Goal: Task Accomplishment & Management: Use online tool/utility

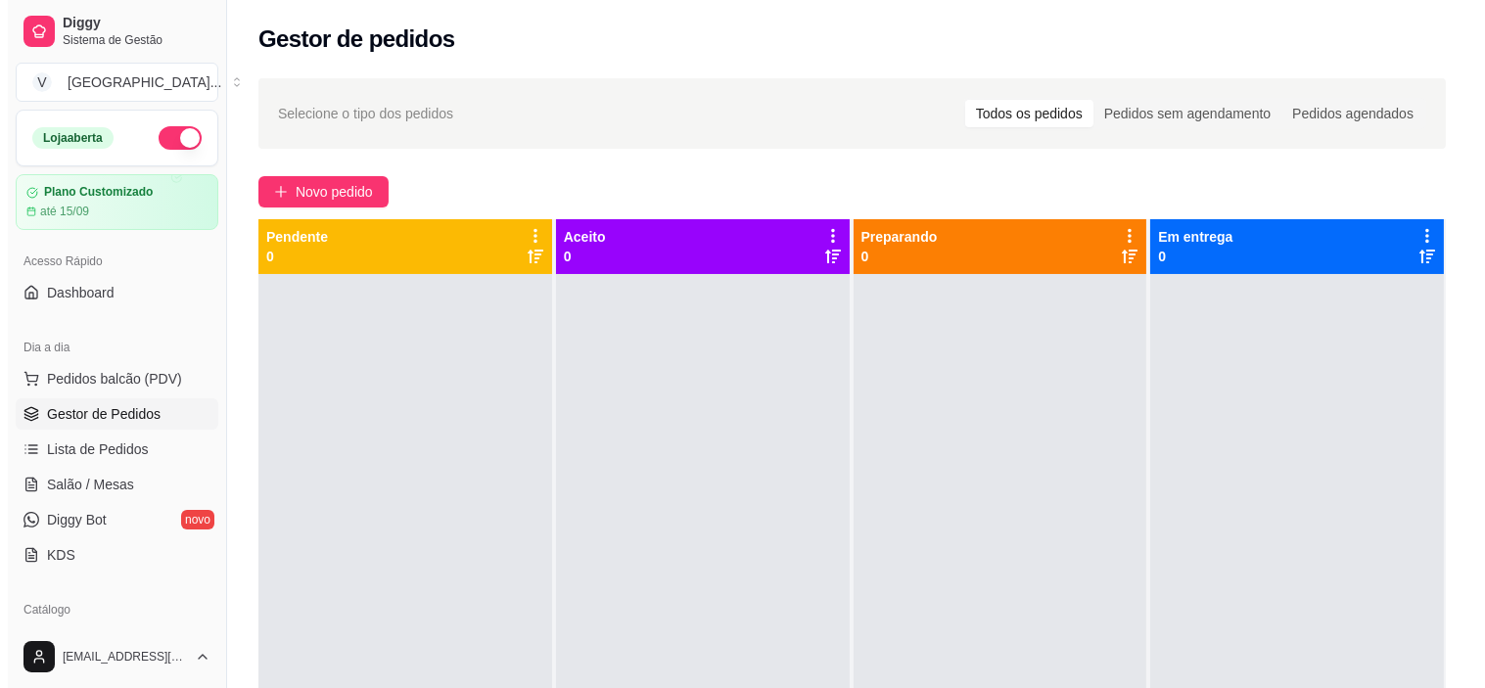
scroll to position [67, 0]
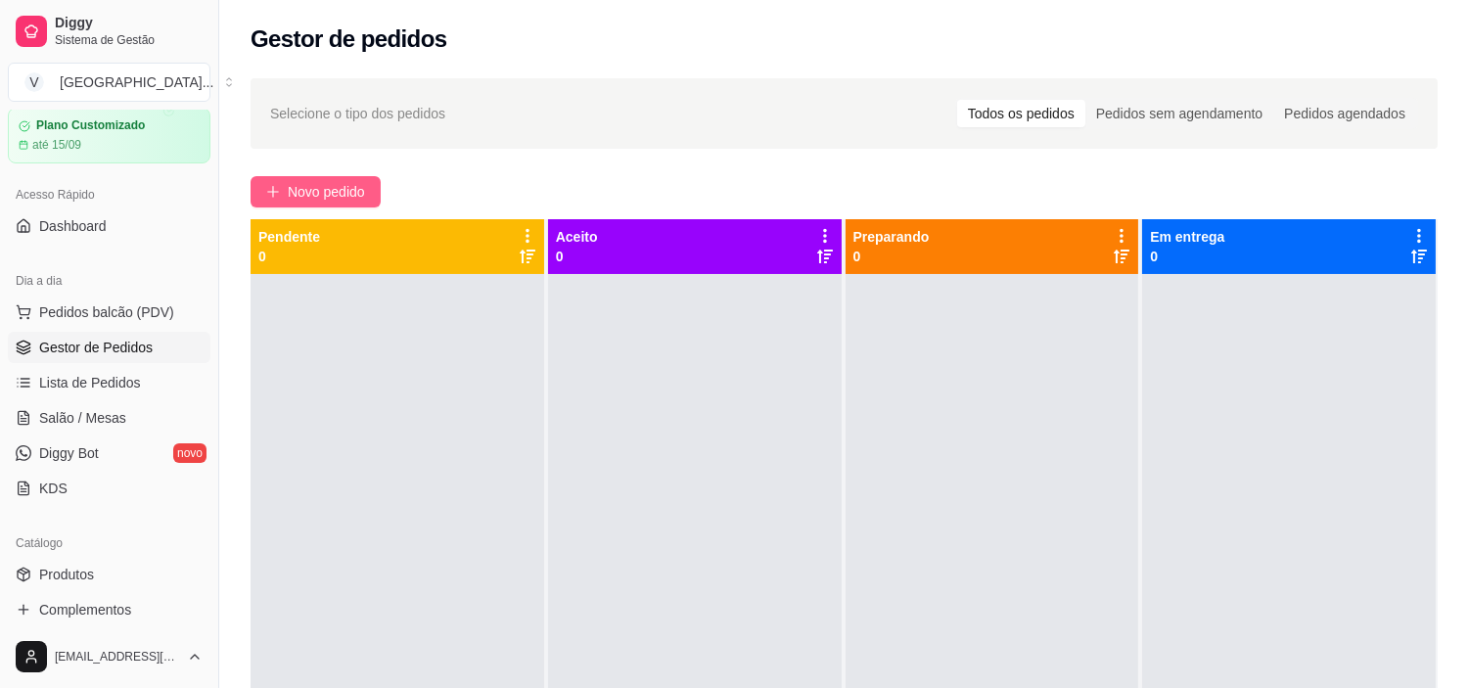
click at [311, 193] on span "Novo pedido" at bounding box center [326, 192] width 77 height 22
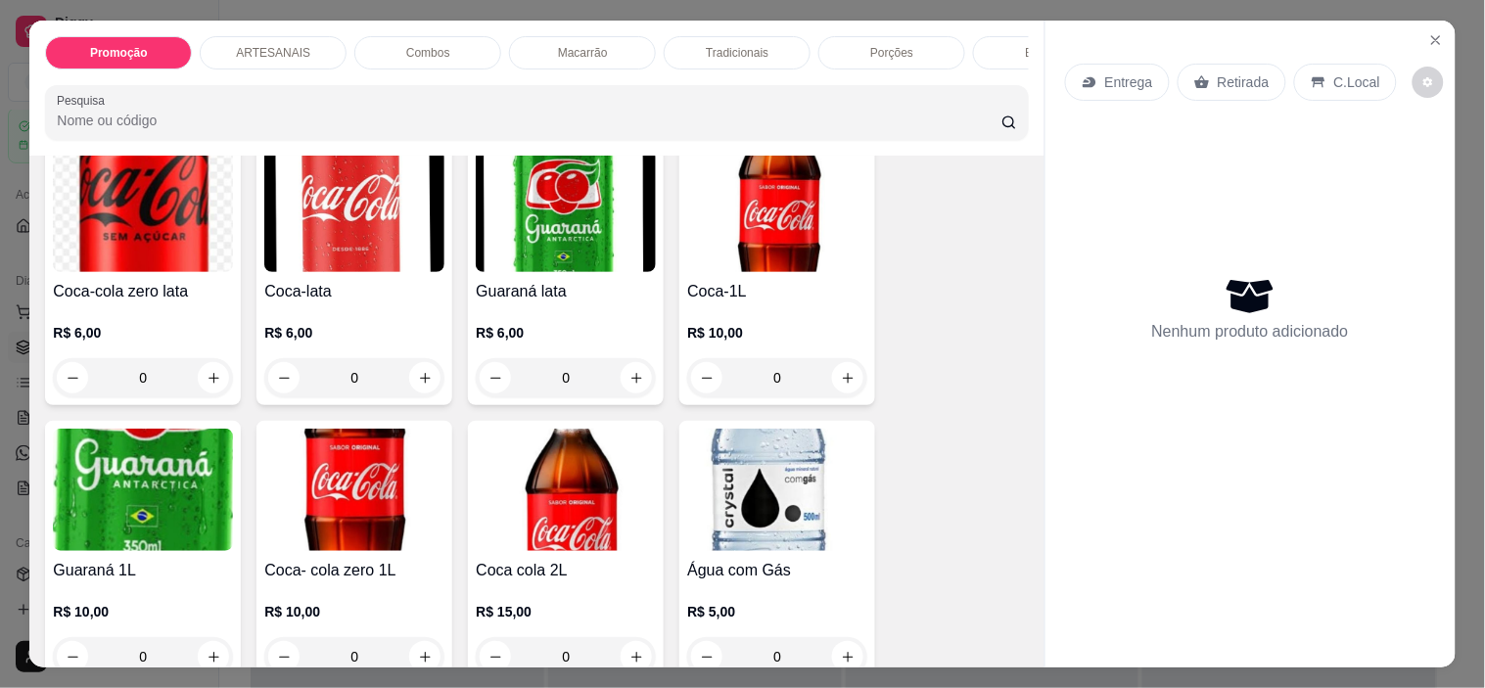
scroll to position [2609, 0]
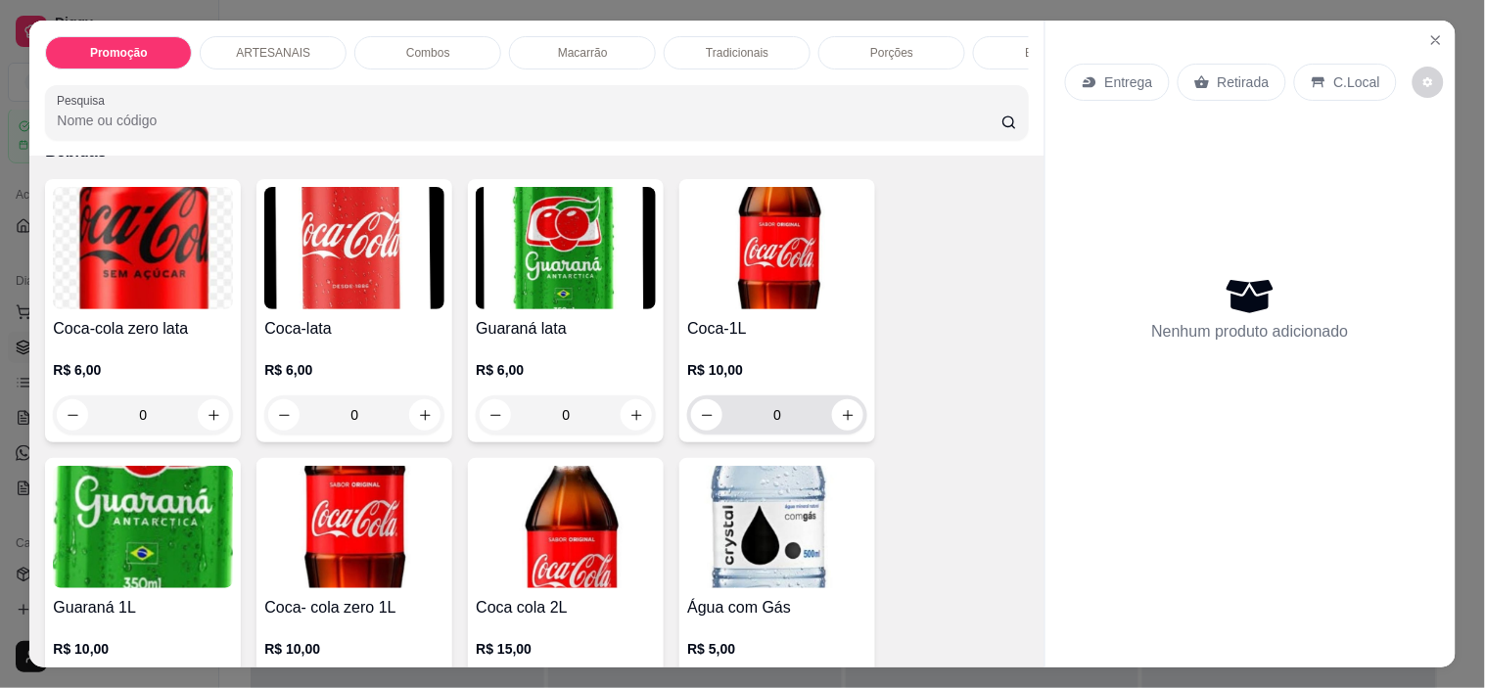
click at [841, 423] on icon "increase-product-quantity" at bounding box center [848, 415] width 15 height 15
type input "1"
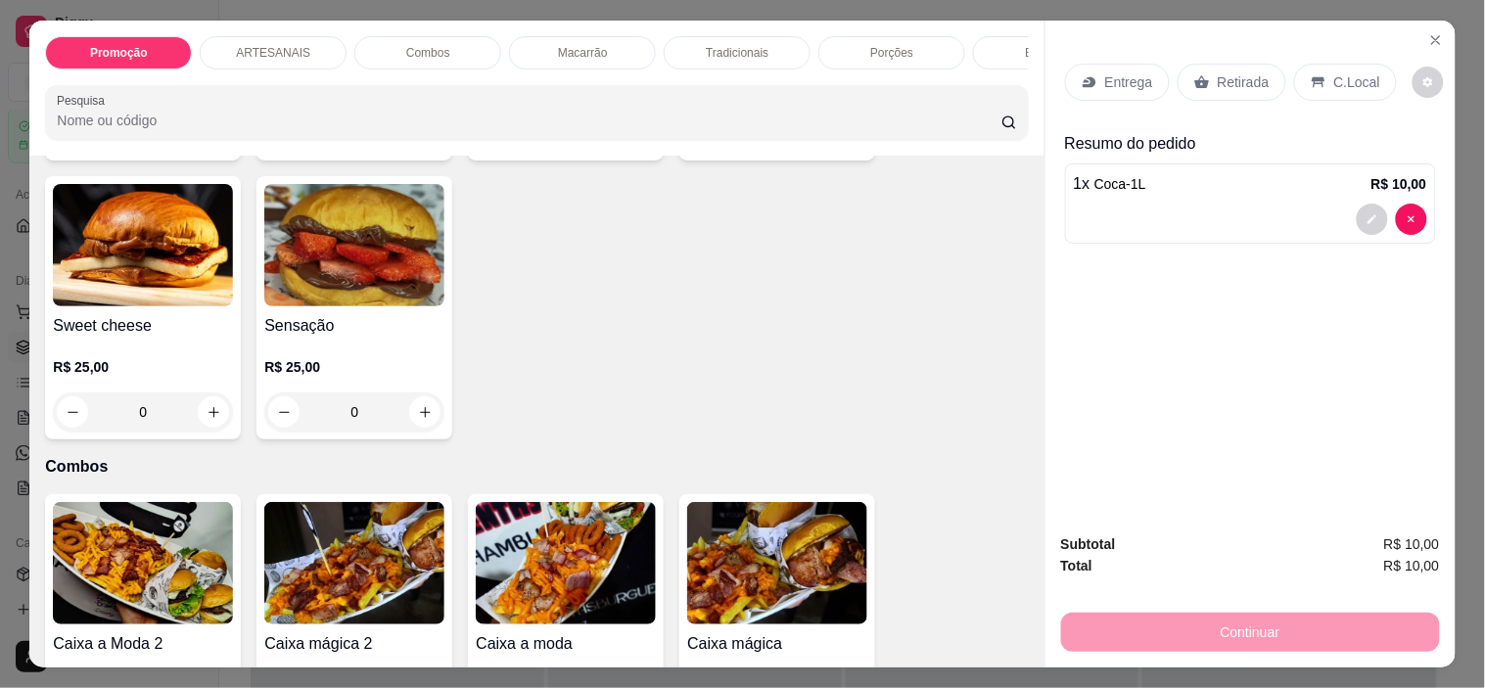
scroll to position [1196, 0]
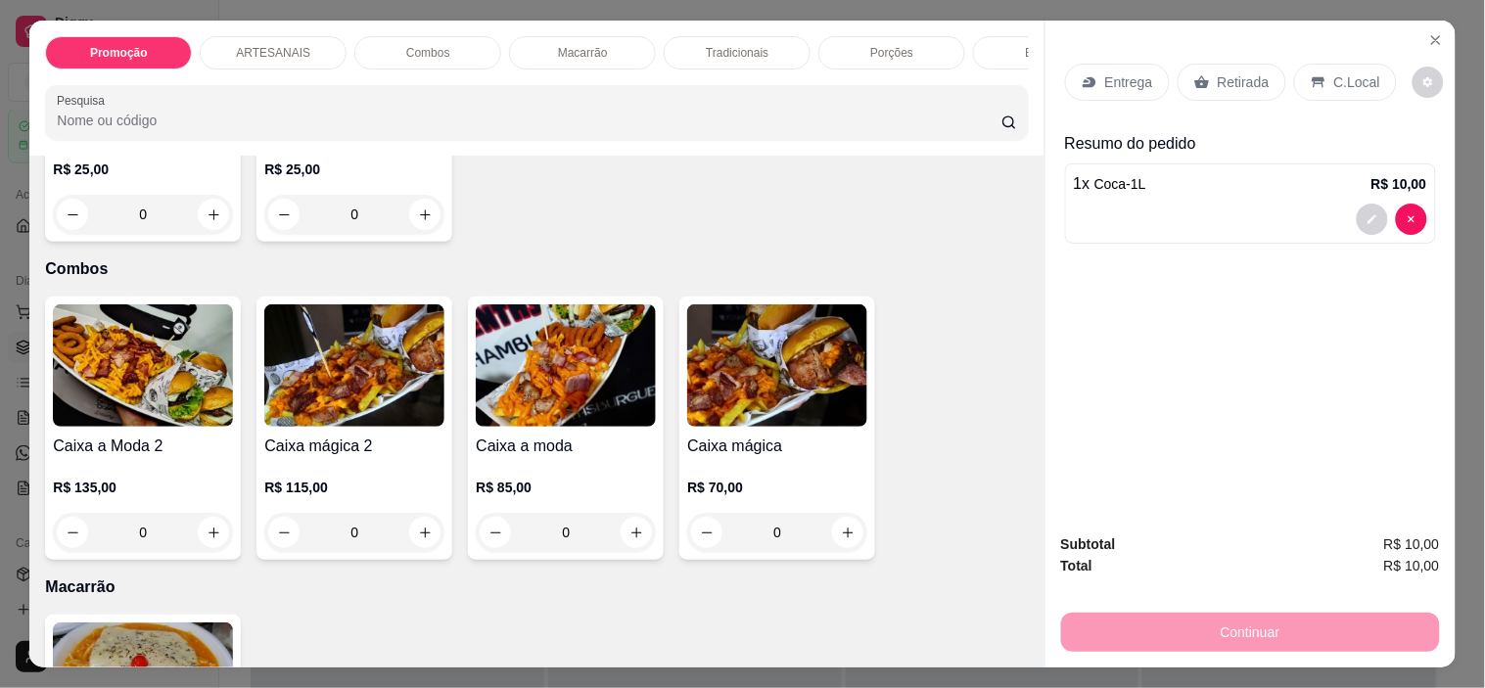
click at [615, 534] on div "0" at bounding box center [566, 532] width 180 height 39
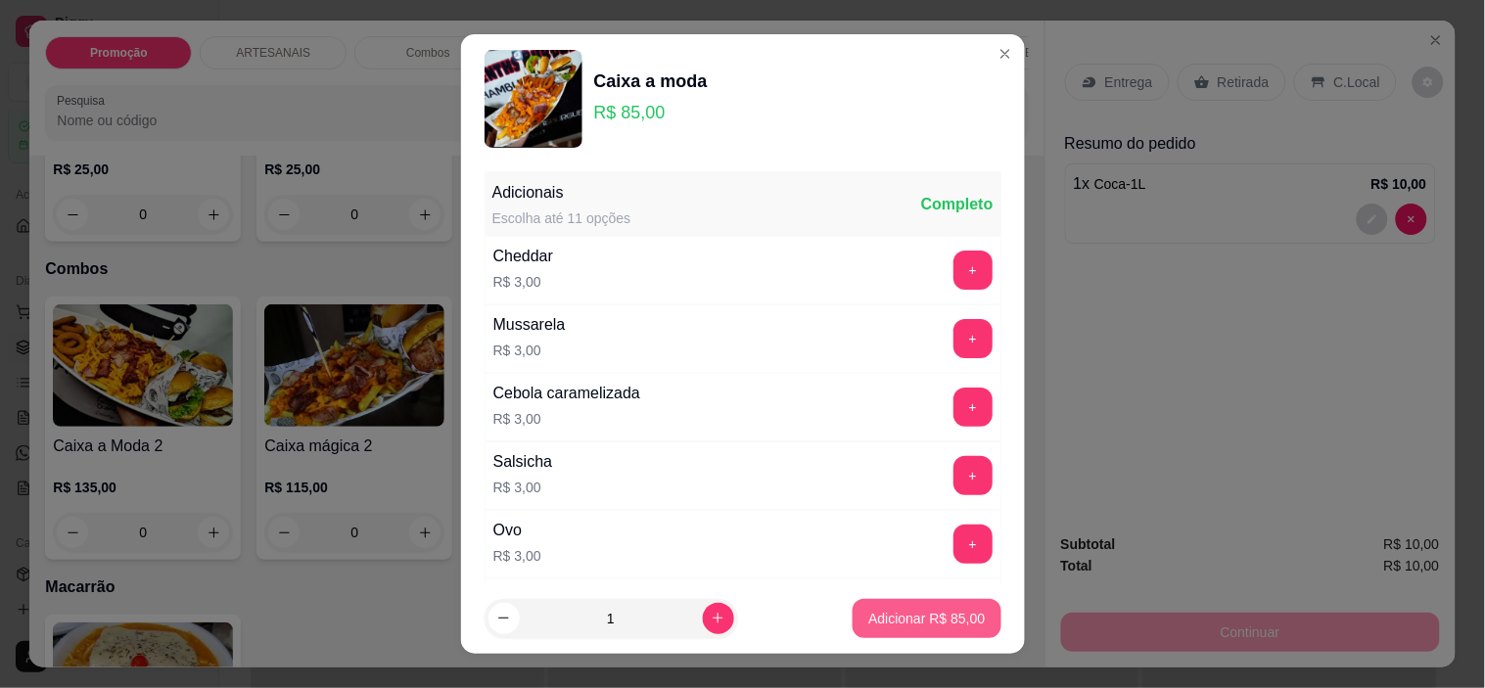
click at [908, 628] on button "Adicionar R$ 85,00" at bounding box center [926, 618] width 148 height 39
type input "1"
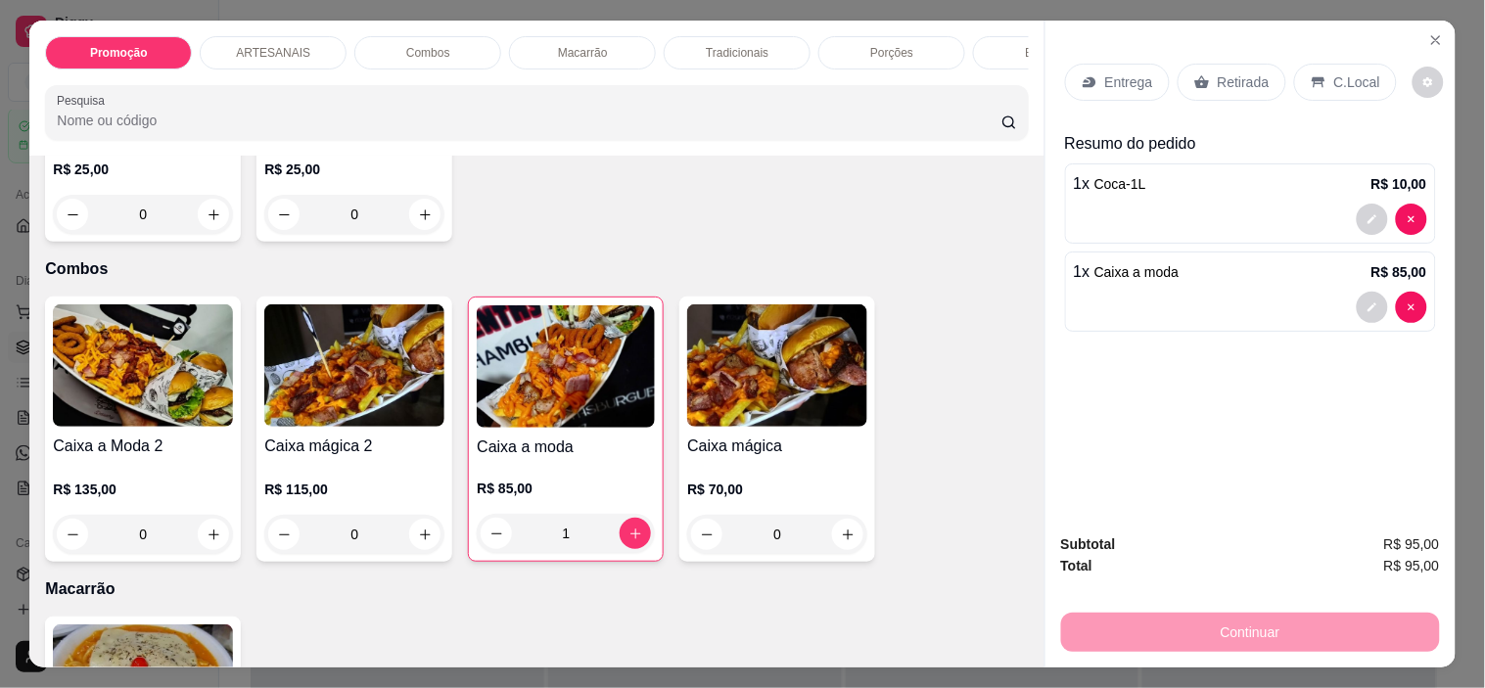
click at [1109, 72] on p "Entrega" at bounding box center [1129, 82] width 48 height 20
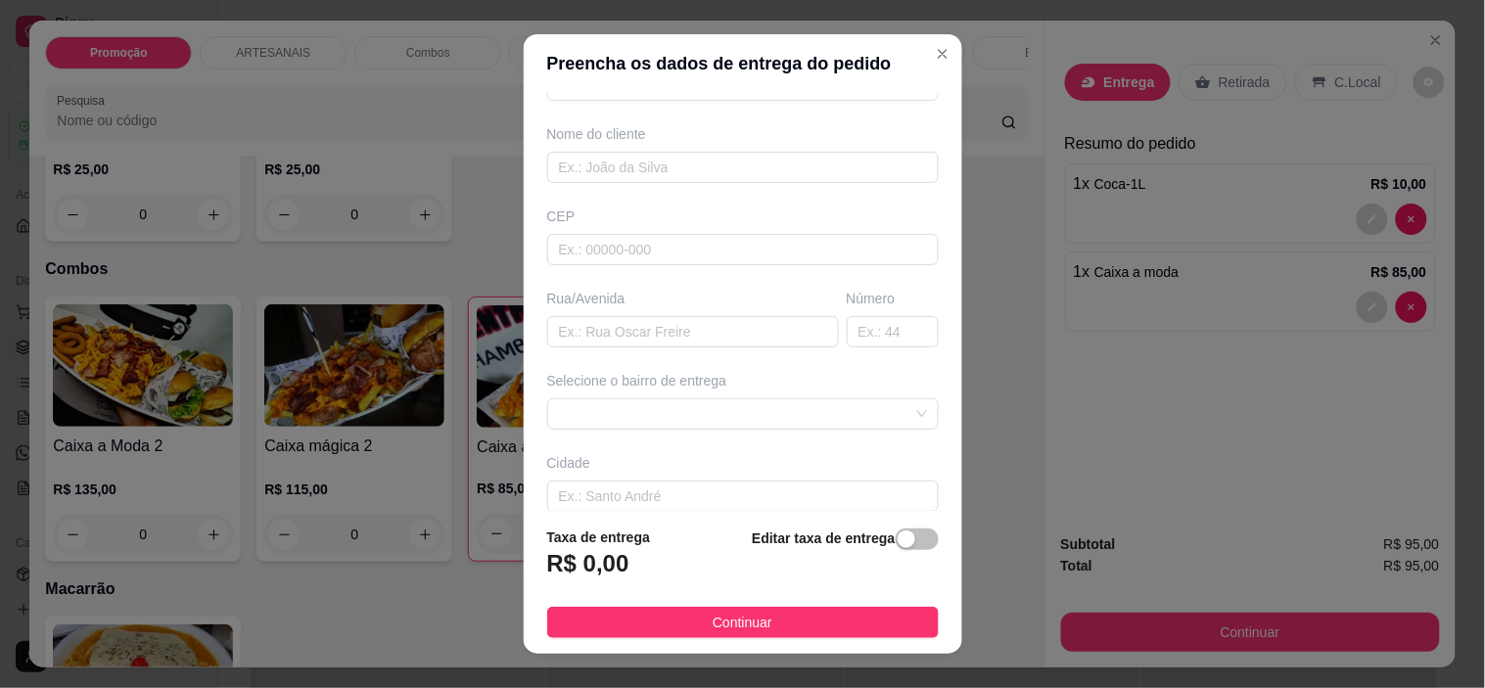
scroll to position [242, 0]
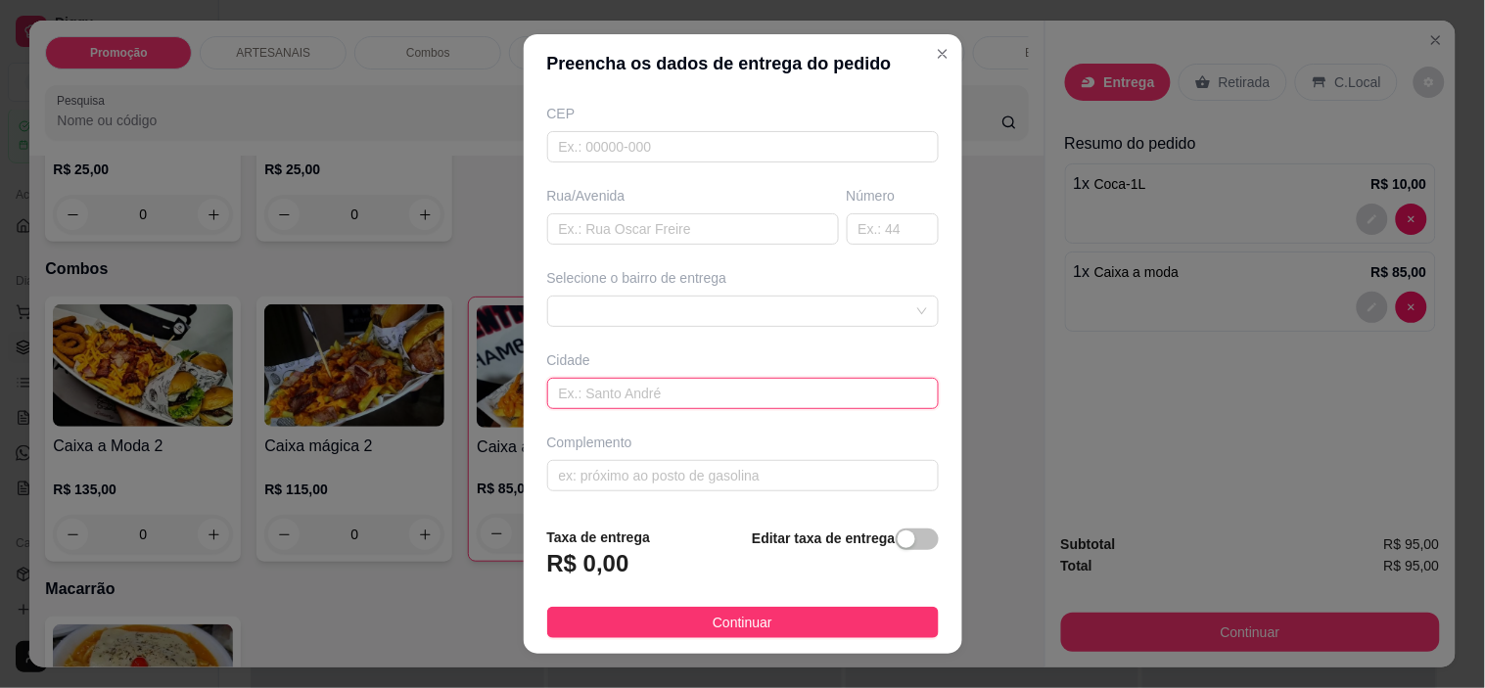
click at [829, 383] on input "text" at bounding box center [742, 393] width 391 height 31
click at [835, 300] on span at bounding box center [743, 311] width 368 height 29
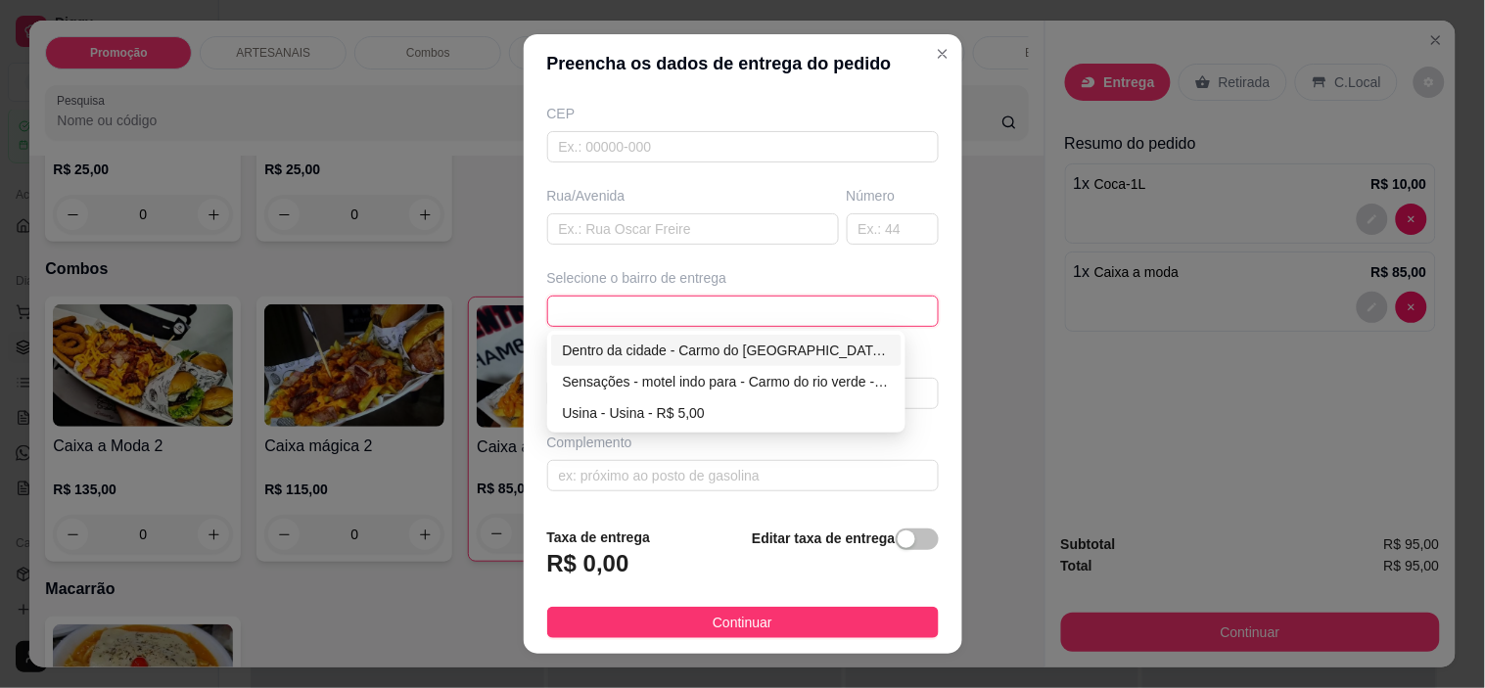
click at [756, 349] on div "Dentro da cidade - Carmo do [GEOGRAPHIC_DATA] - R$ 2,00" at bounding box center [727, 351] width 328 height 22
type input "Carmo do [GEOGRAPHIC_DATA]"
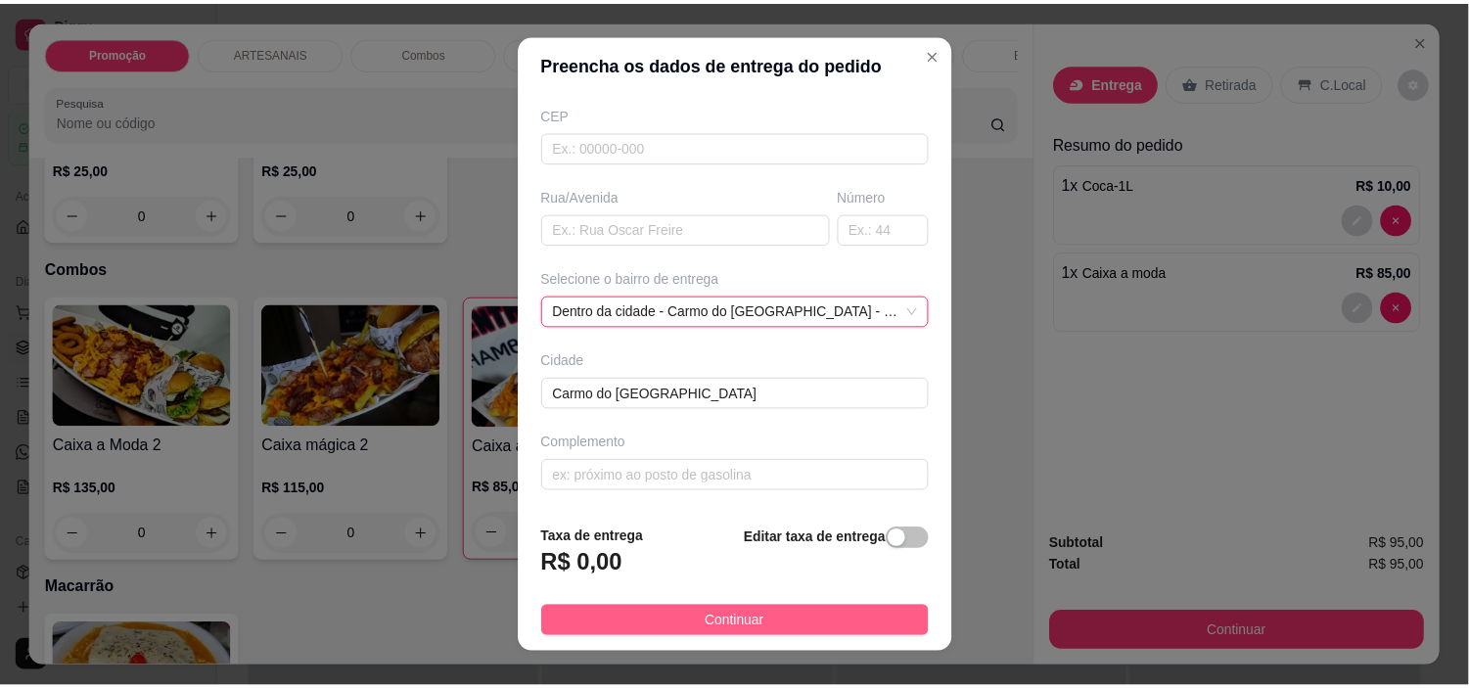
scroll to position [221, 0]
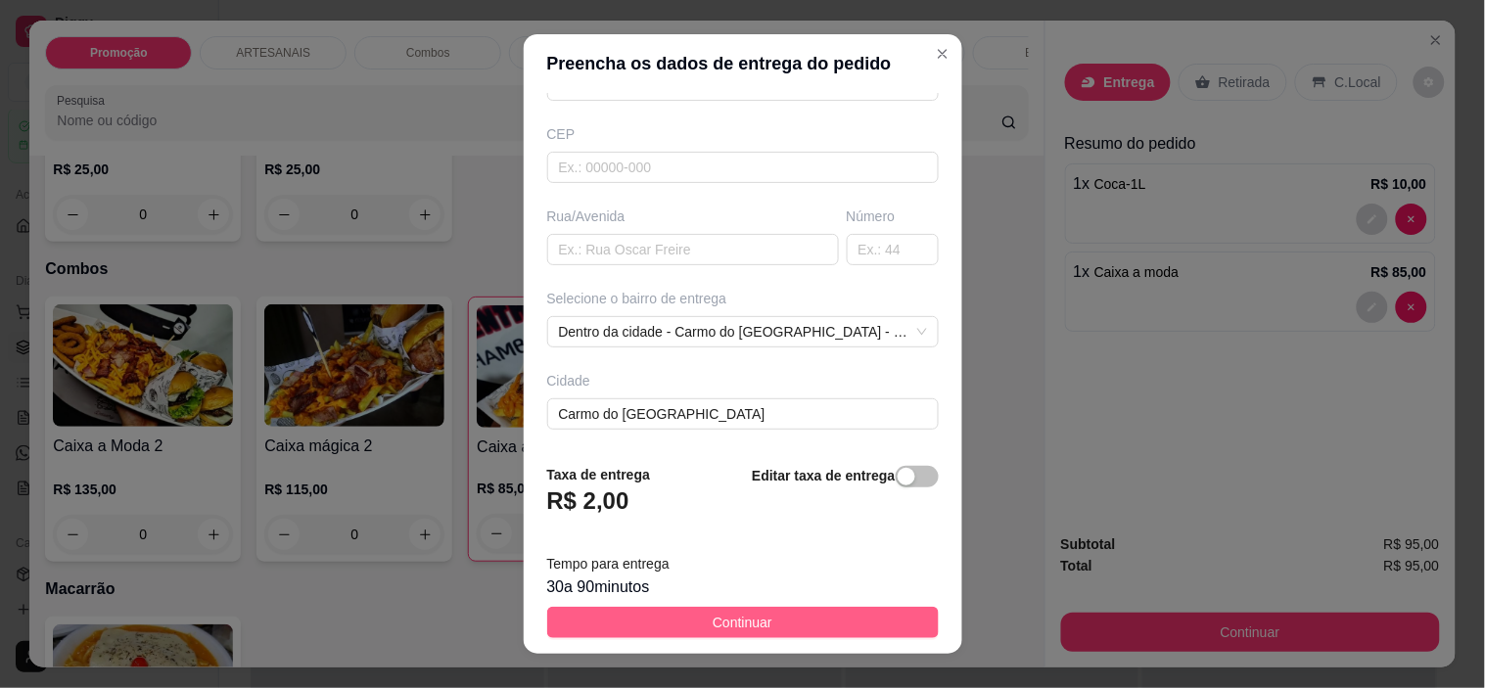
click at [863, 611] on button "Continuar" at bounding box center [742, 622] width 391 height 31
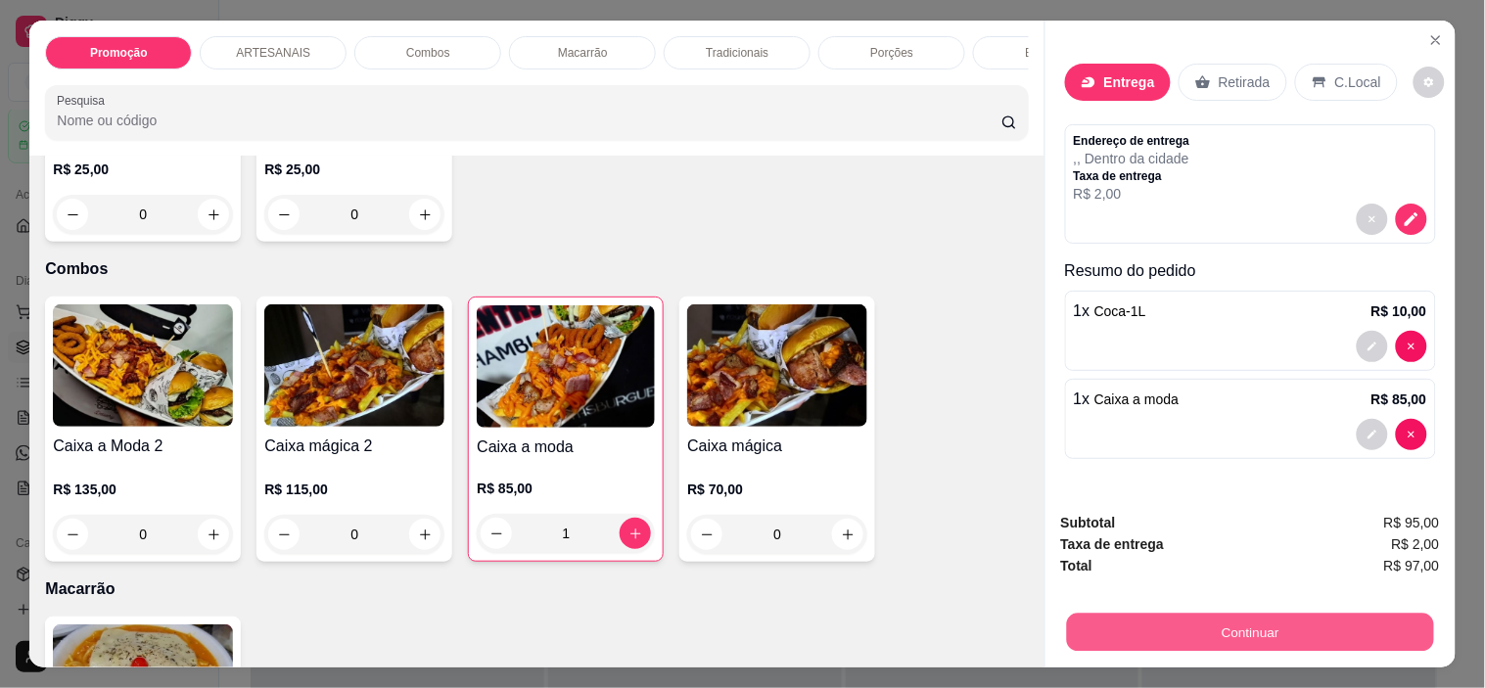
click at [1257, 620] on button "Continuar" at bounding box center [1249, 633] width 367 height 38
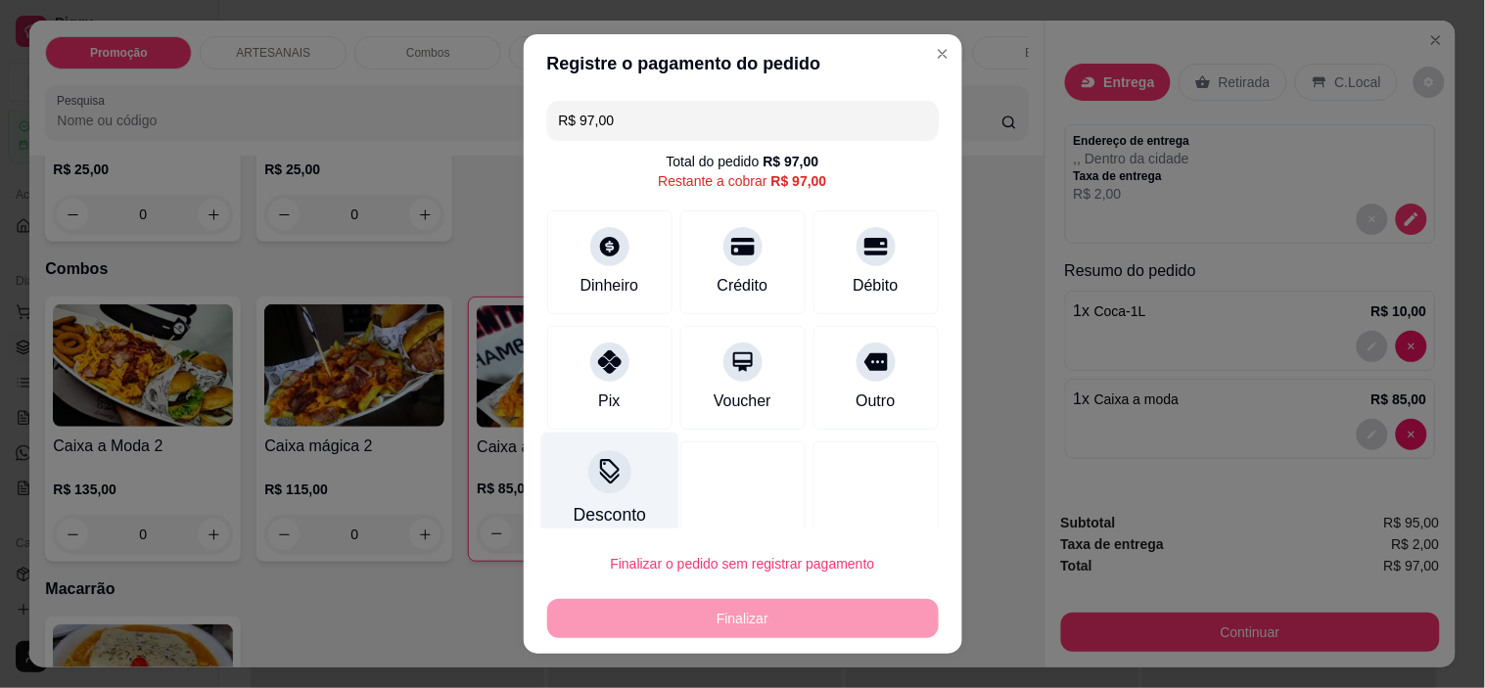
click at [570, 476] on div "Desconto" at bounding box center [609, 490] width 138 height 115
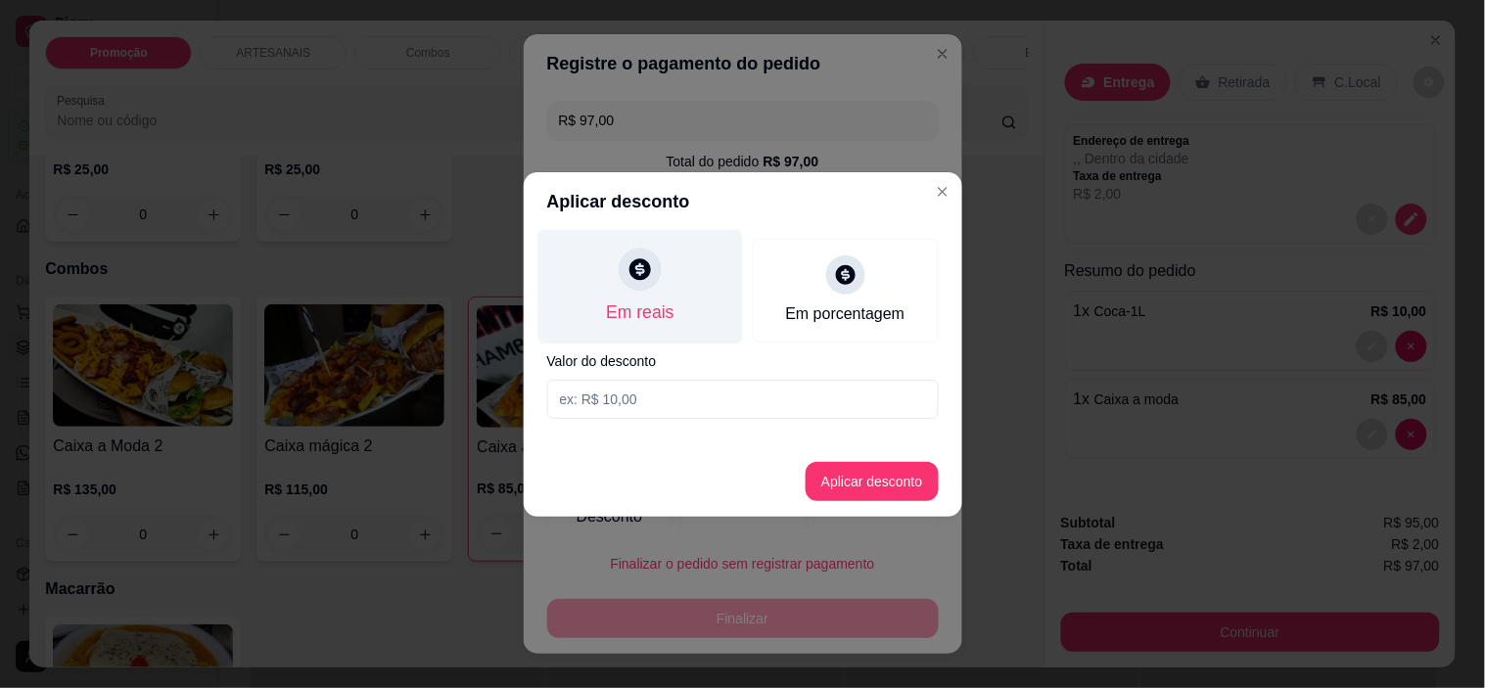
click at [682, 278] on div "Em reais" at bounding box center [639, 286] width 205 height 115
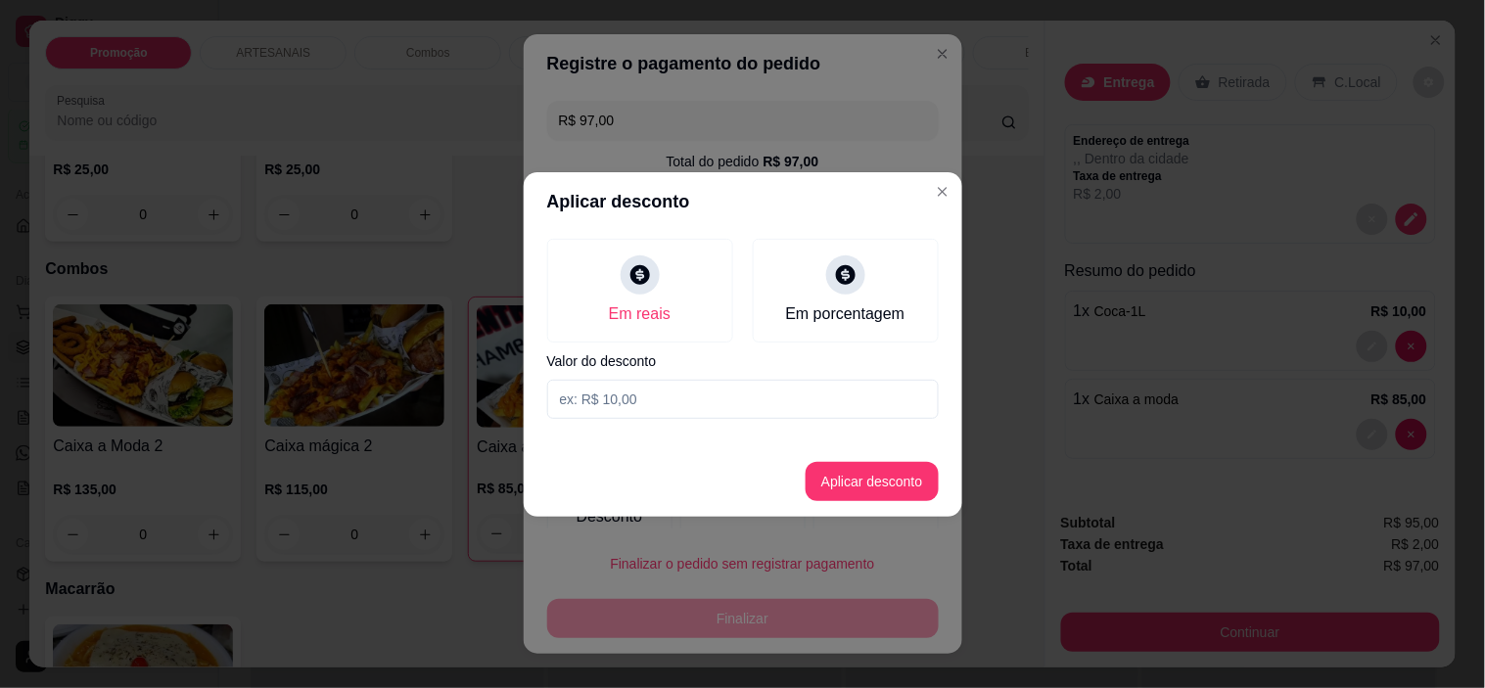
click at [707, 407] on input at bounding box center [742, 399] width 391 height 39
type input "2,00"
click at [861, 476] on button "Aplicar desconto" at bounding box center [871, 481] width 133 height 39
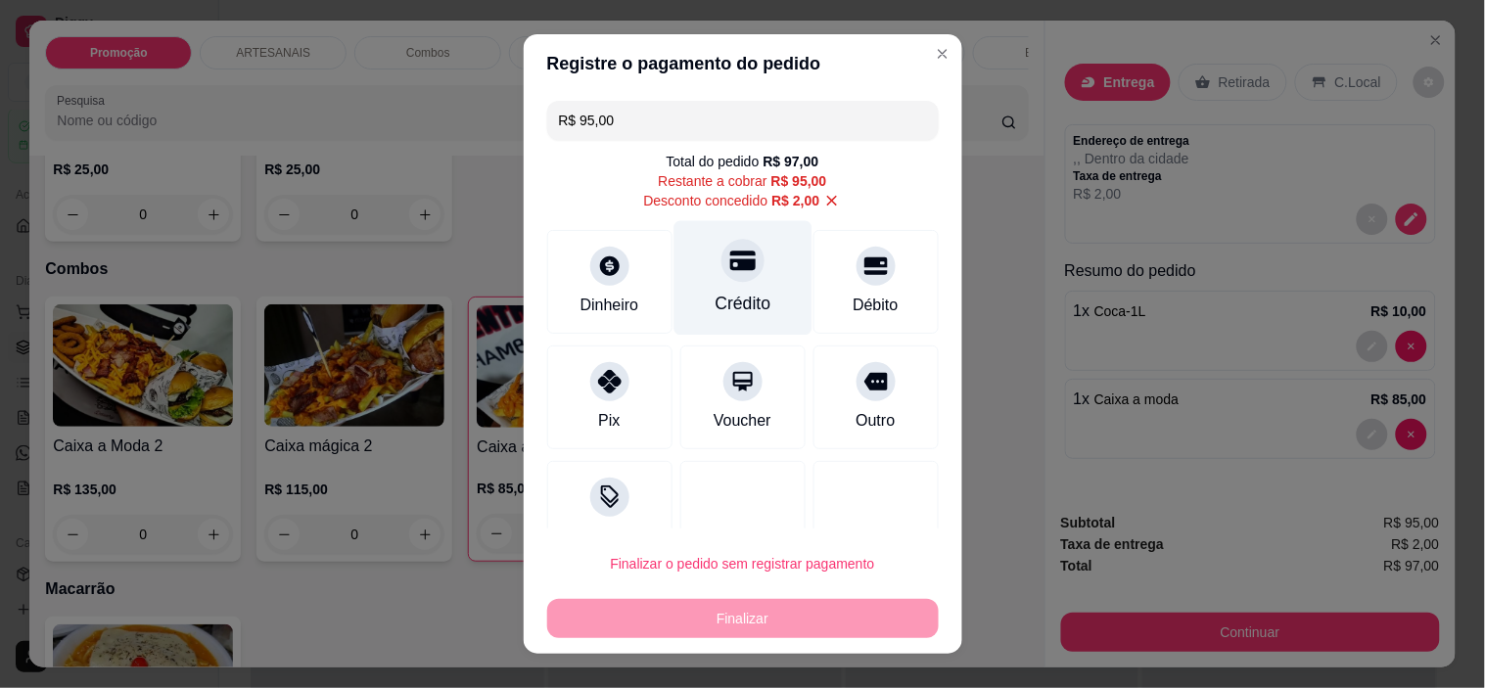
click at [721, 279] on div at bounding box center [742, 261] width 43 height 43
type input "R$ 0,00"
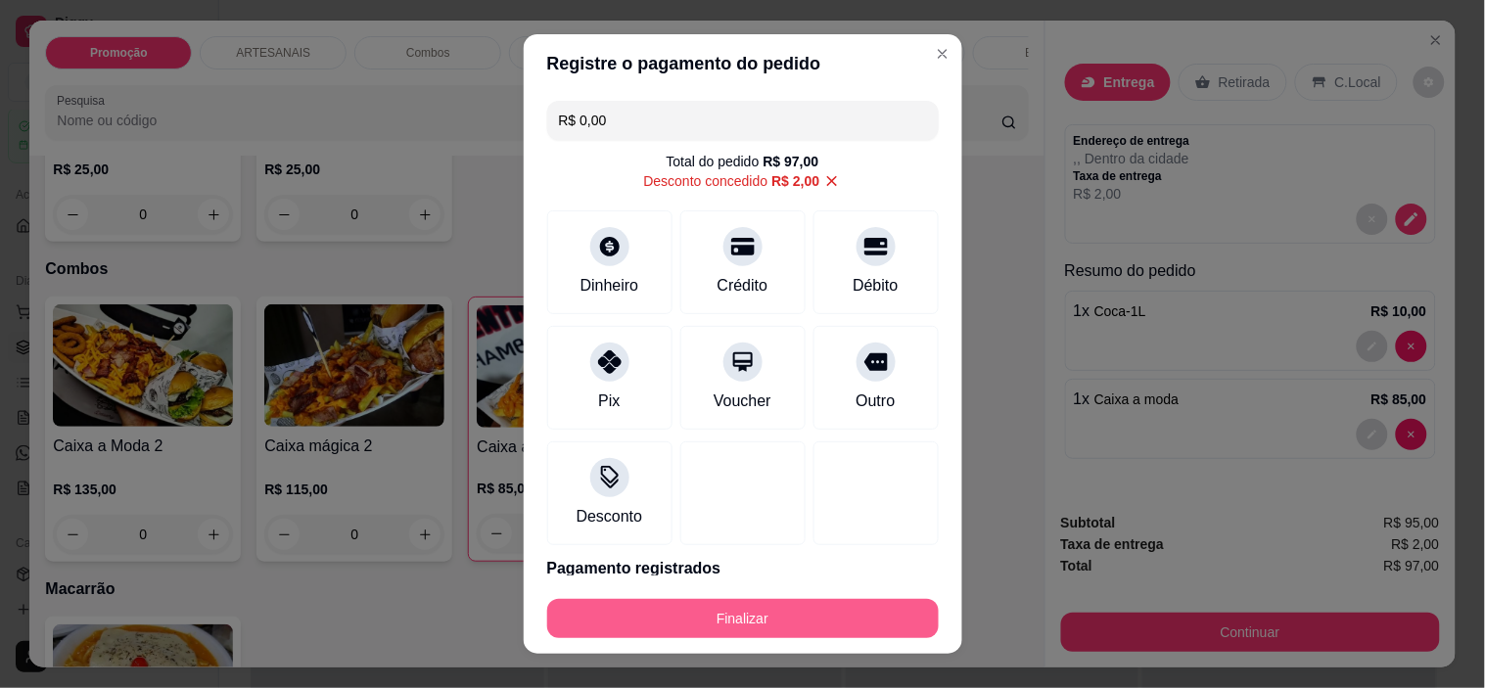
click at [781, 624] on button "Finalizar" at bounding box center [742, 618] width 391 height 39
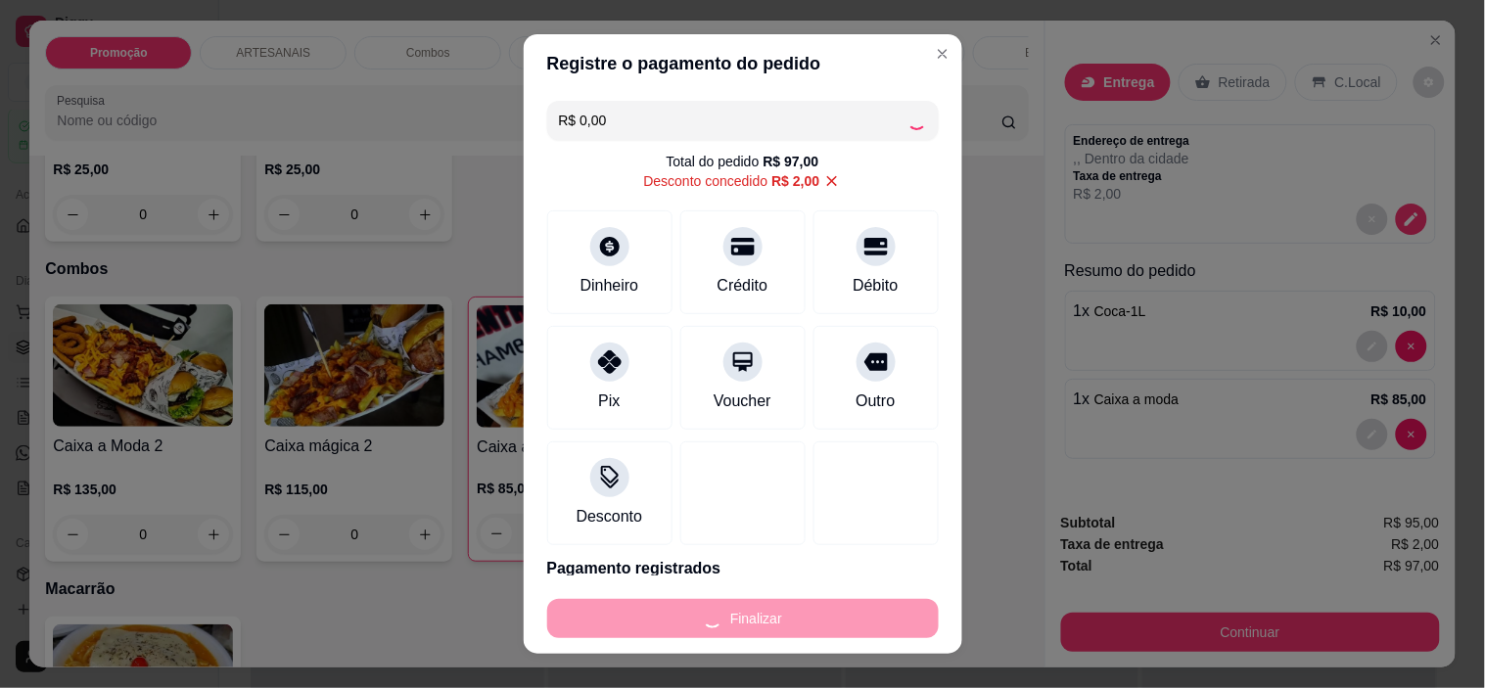
type input "0"
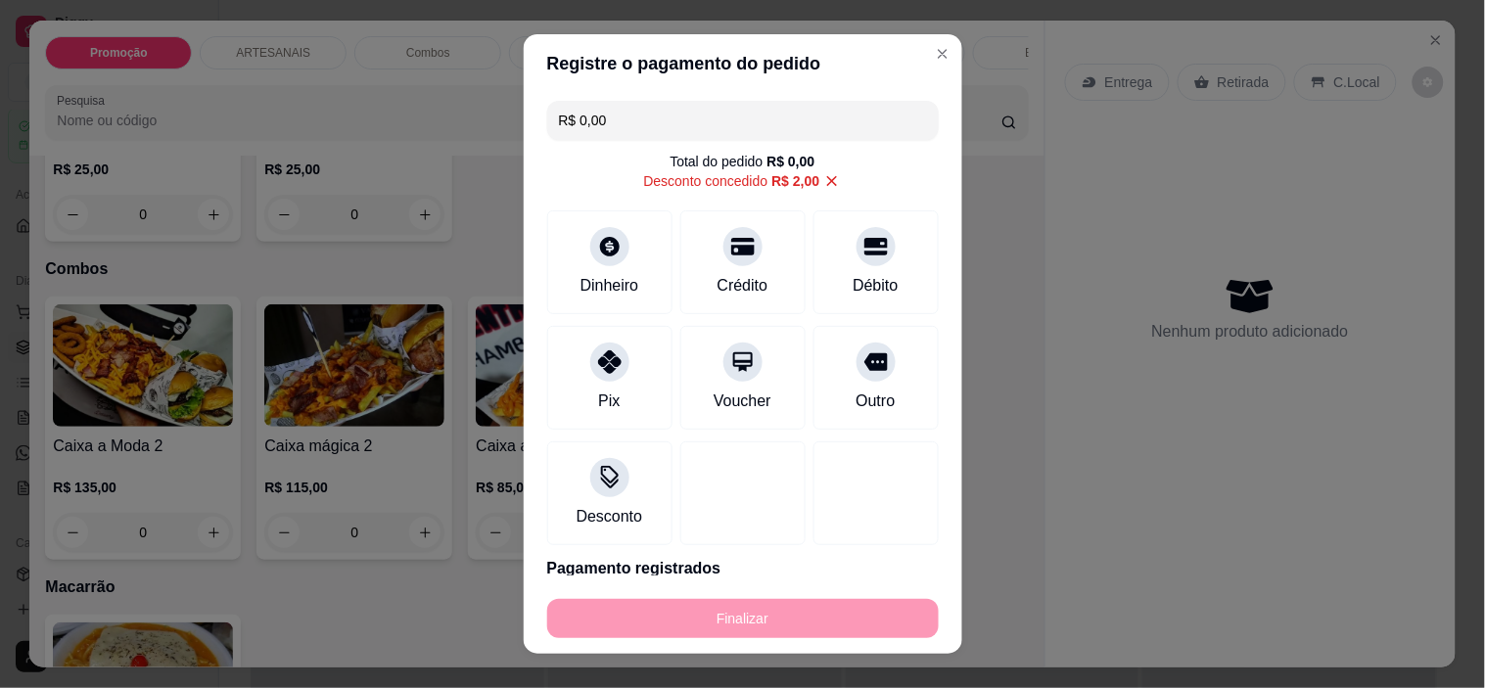
type input "-R$ 97,00"
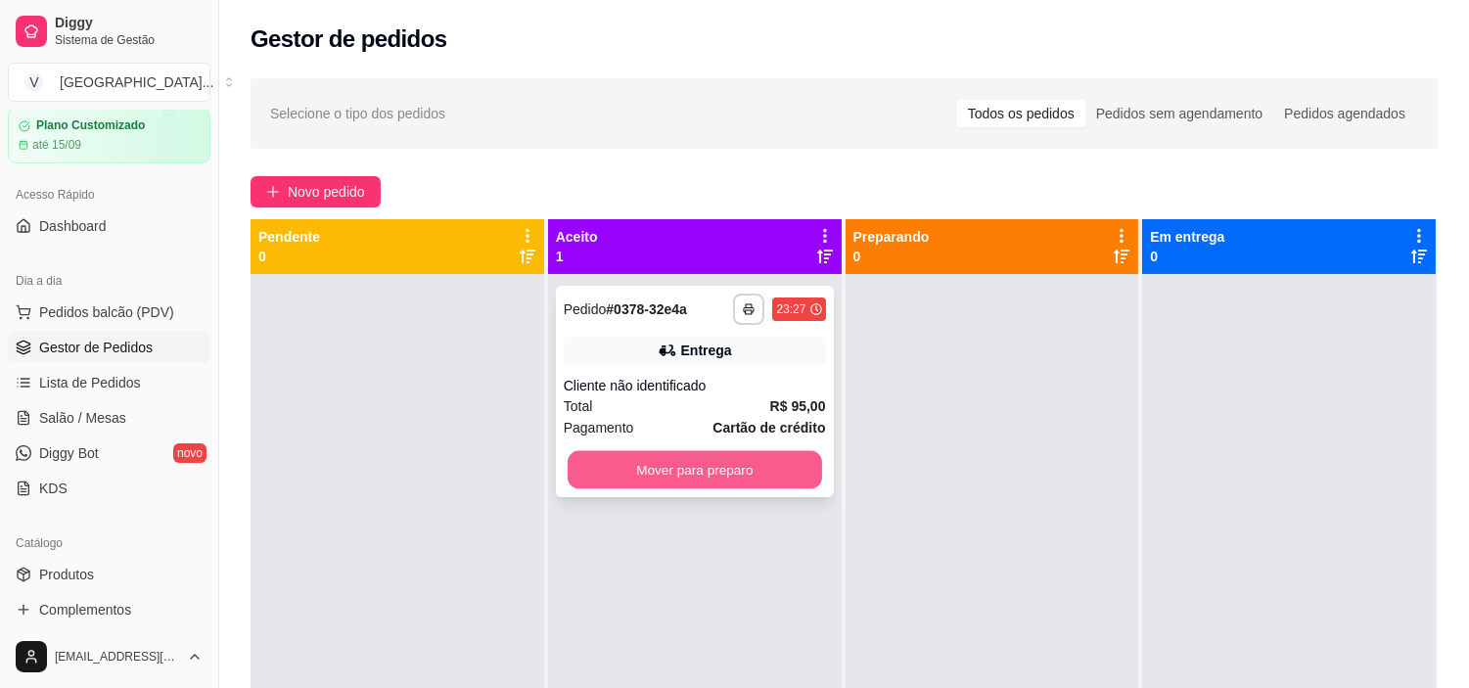
click at [805, 463] on button "Mover para preparo" at bounding box center [695, 470] width 254 height 38
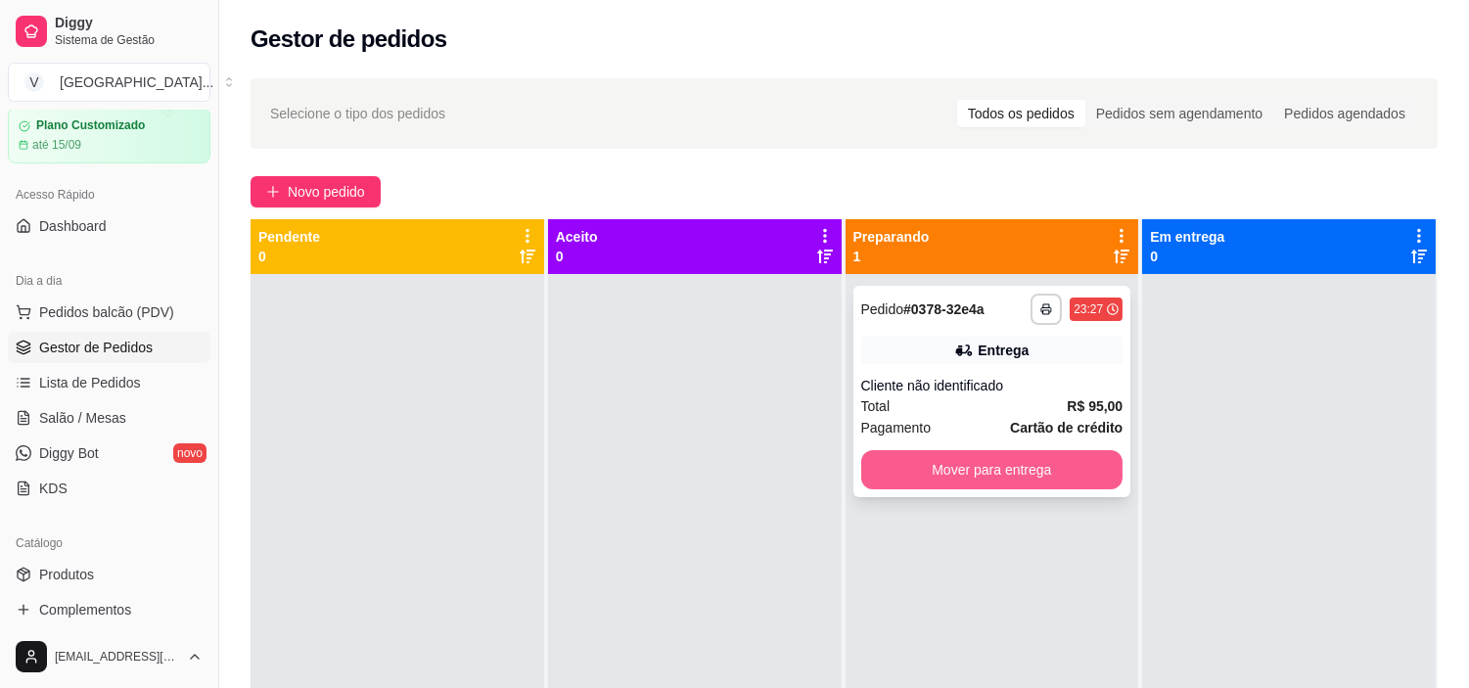
click at [1050, 478] on button "Mover para entrega" at bounding box center [992, 469] width 262 height 39
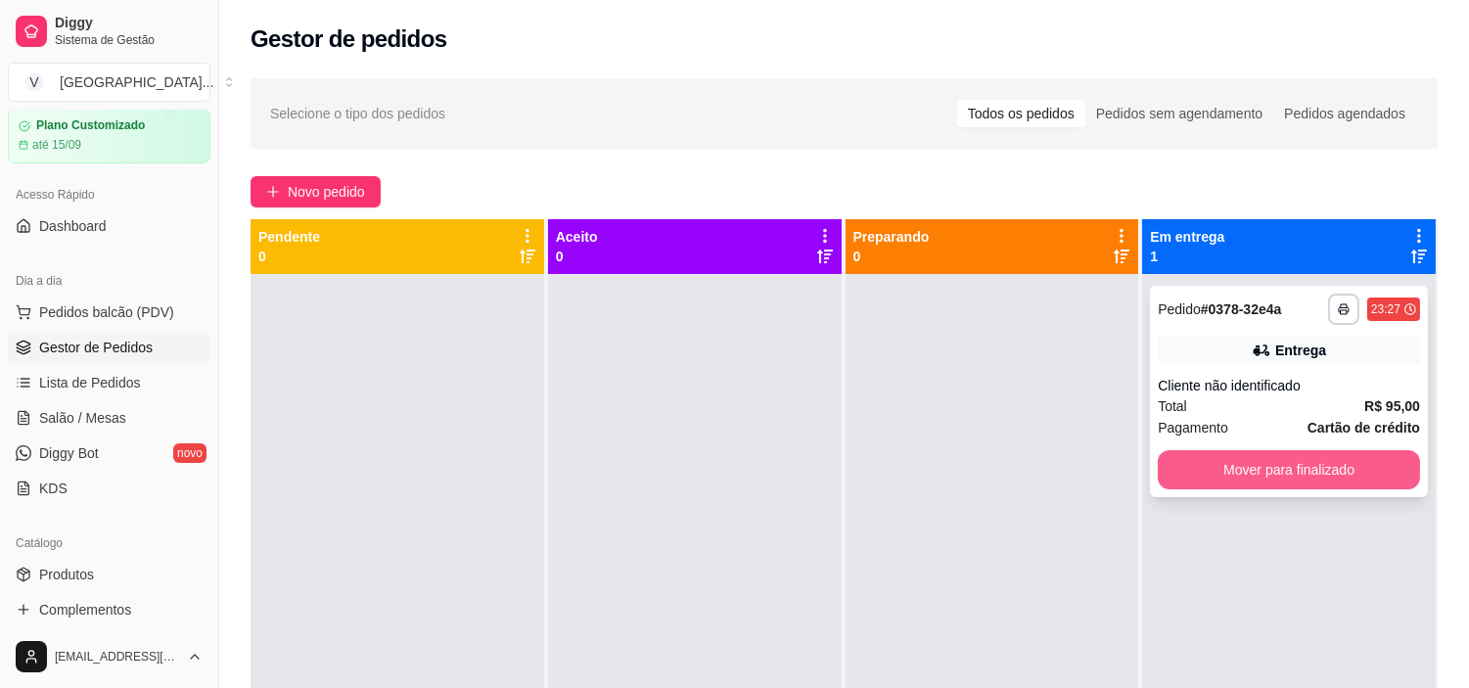
click at [1300, 477] on button "Mover para finalizado" at bounding box center [1289, 469] width 262 height 39
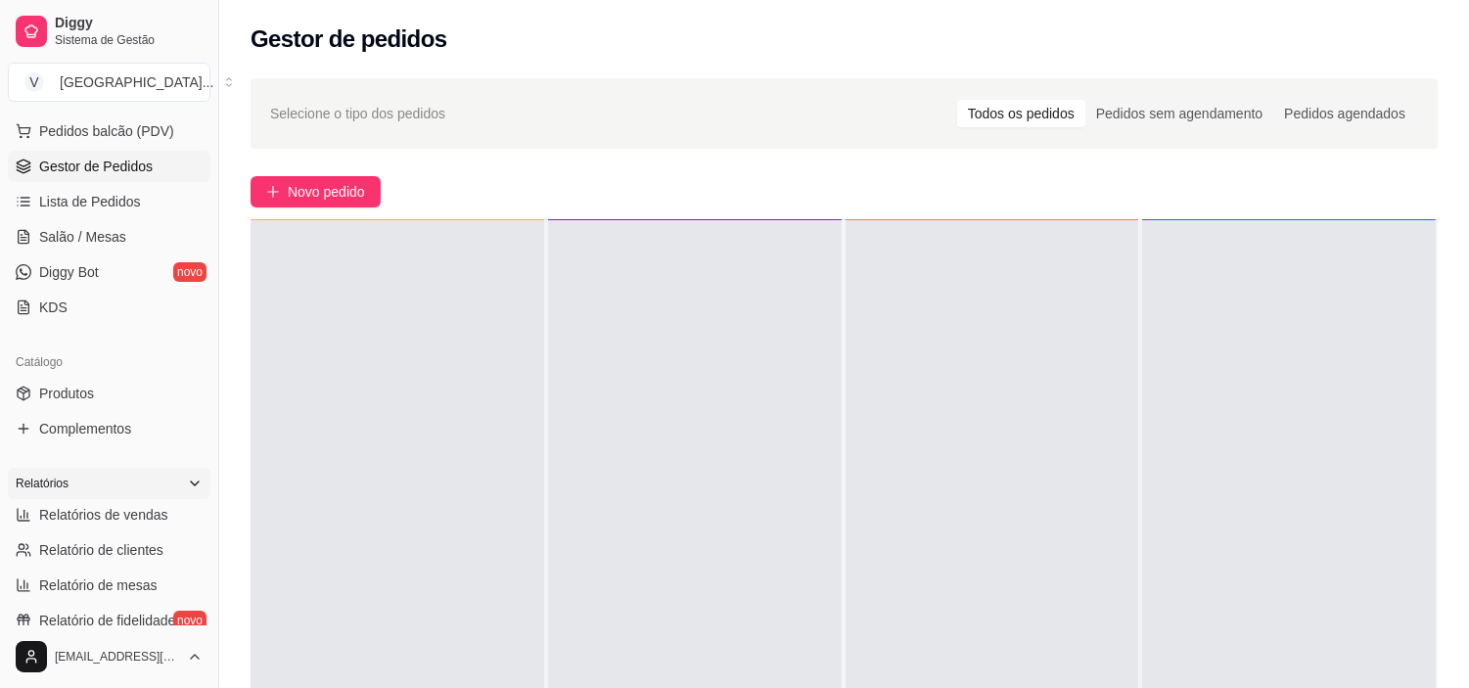
scroll to position [285, 0]
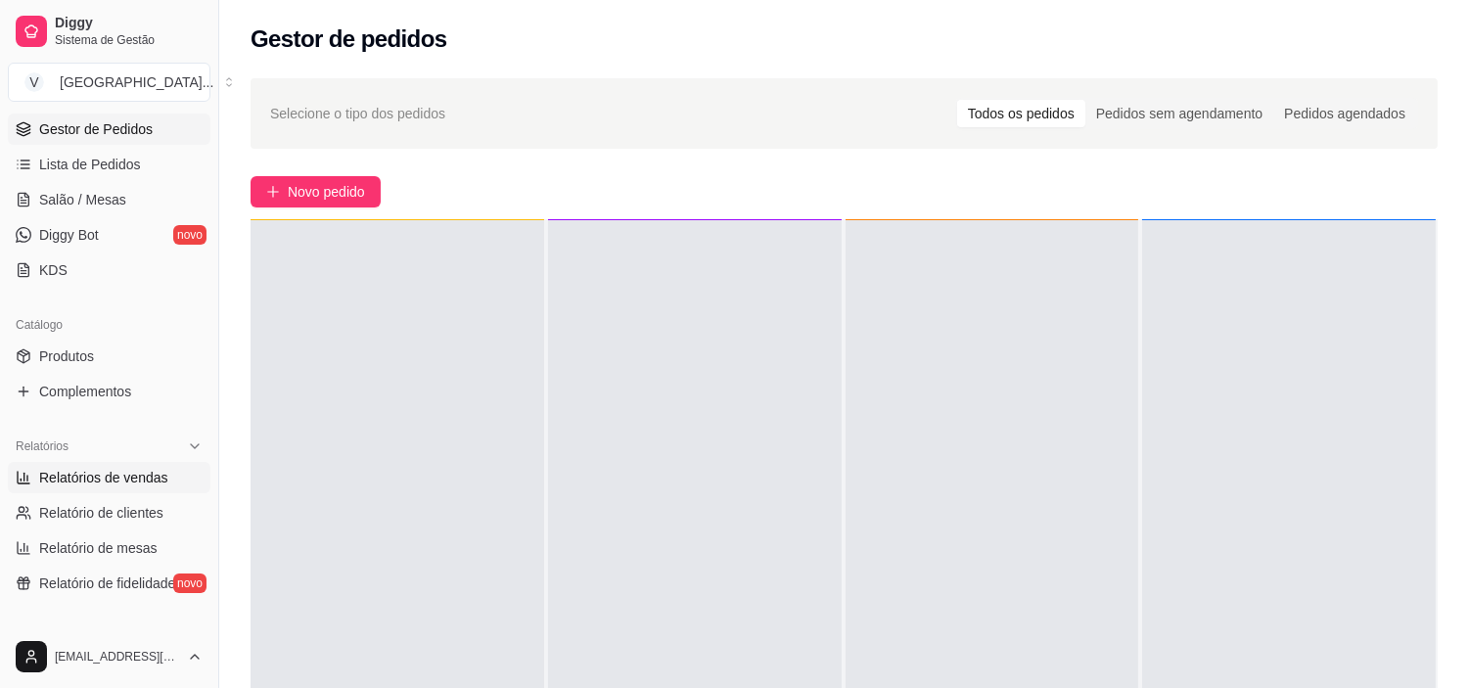
click at [79, 478] on span "Relatórios de vendas" at bounding box center [103, 478] width 129 height 20
select select "ALL"
select select "0"
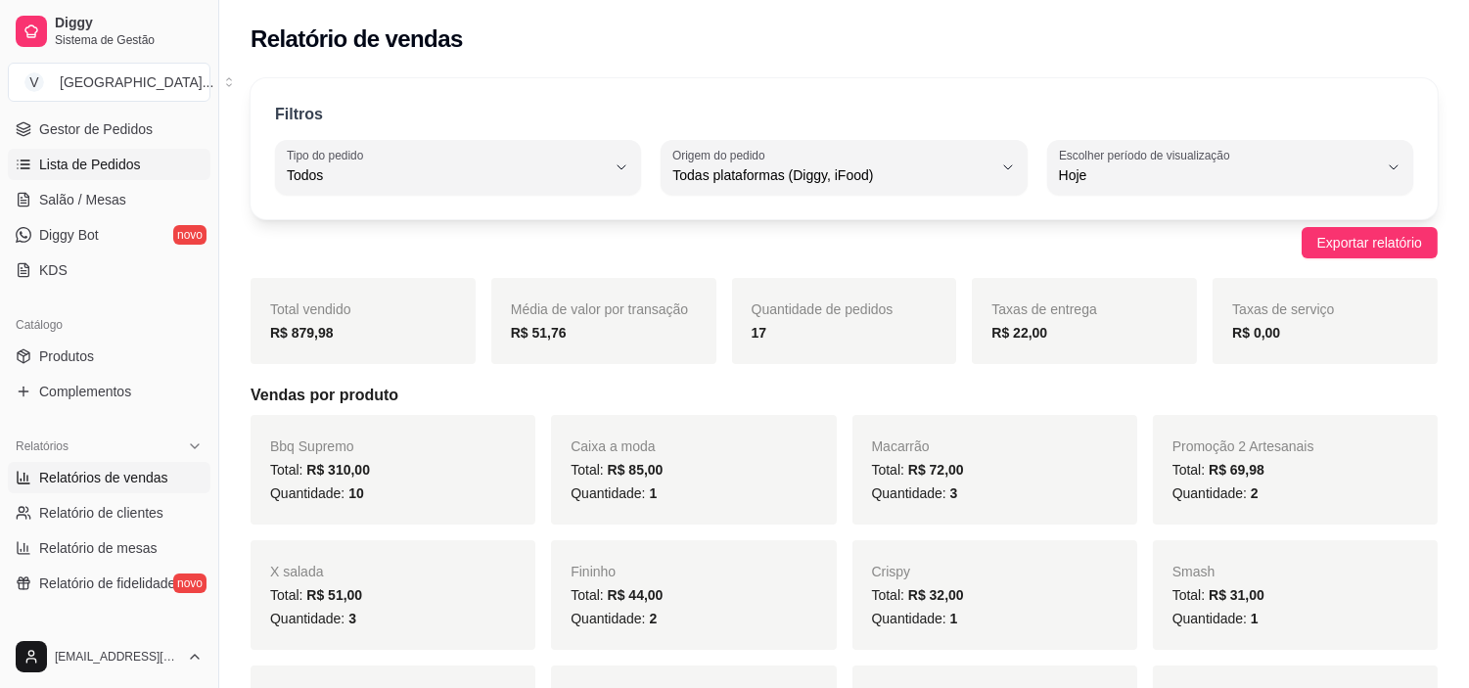
click at [85, 177] on link "Lista de Pedidos" at bounding box center [109, 164] width 203 height 31
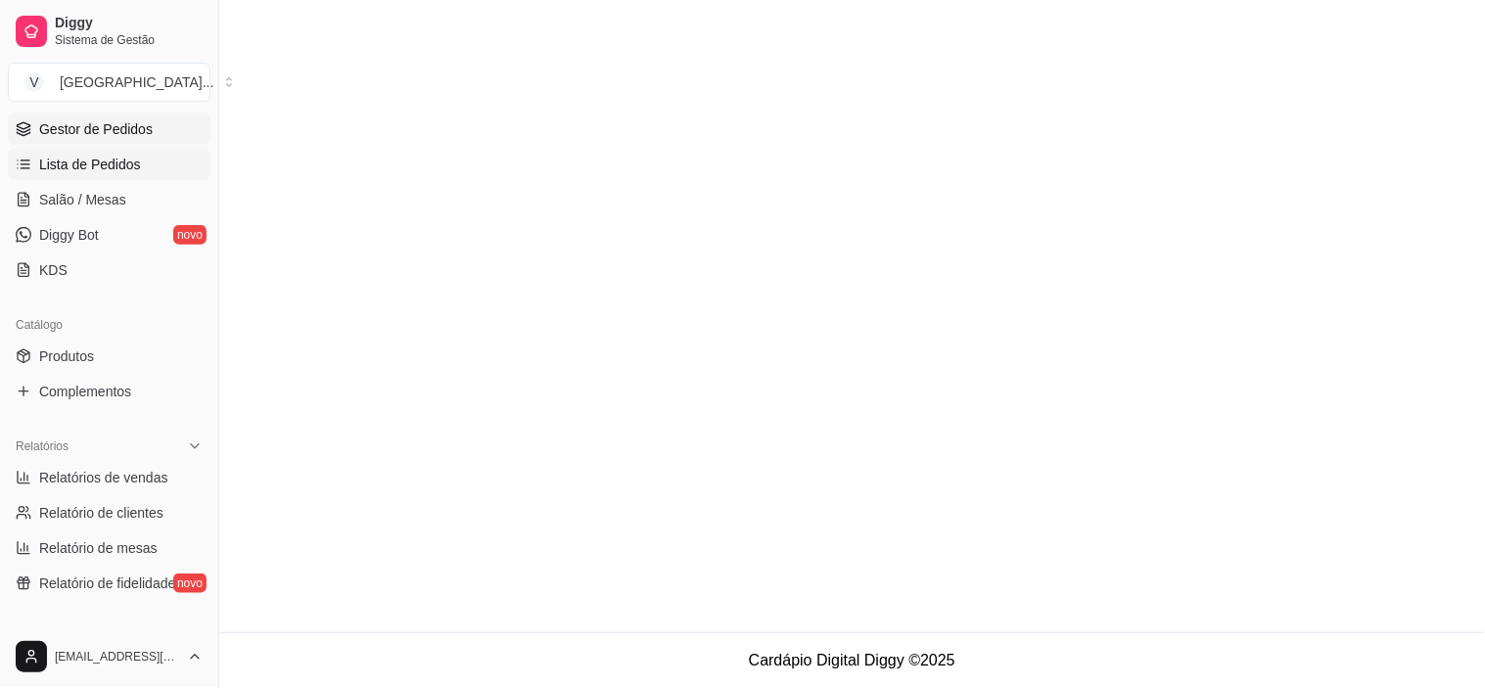
click at [115, 128] on span "Gestor de Pedidos" at bounding box center [96, 129] width 114 height 20
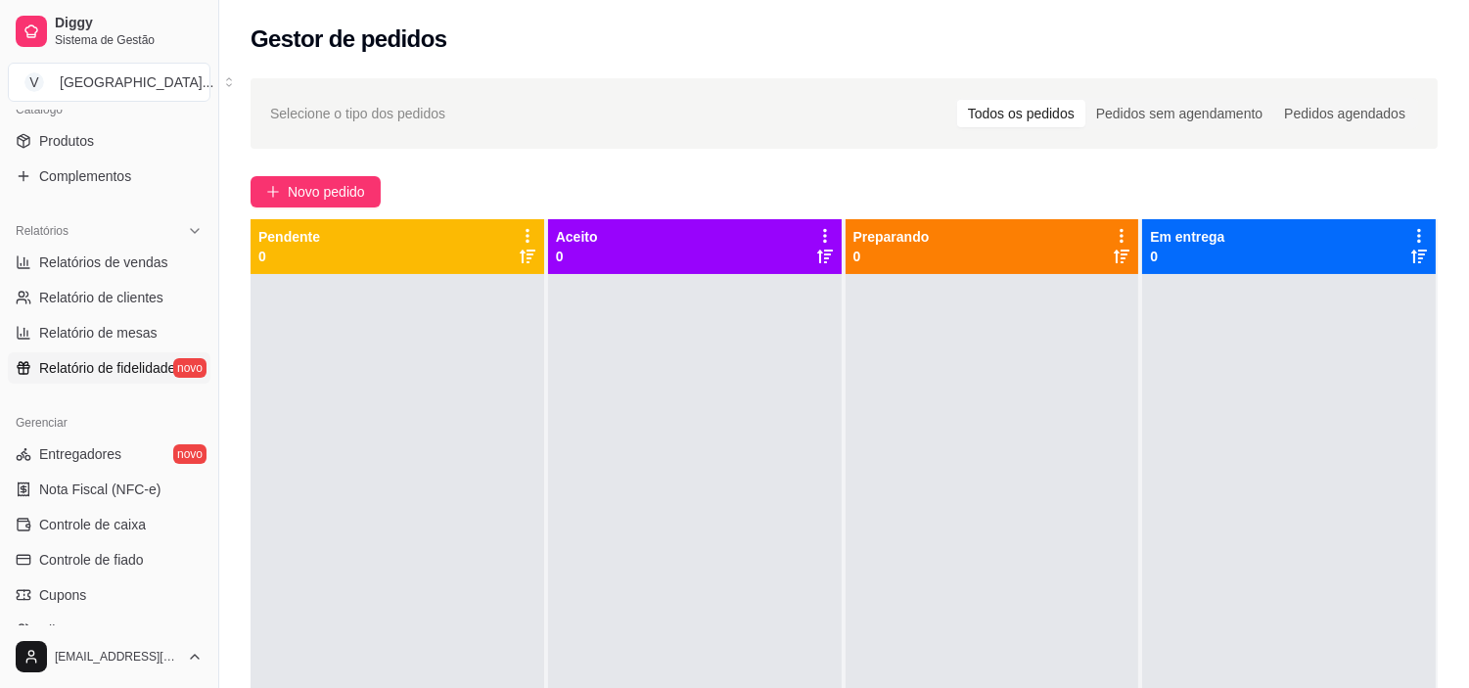
scroll to position [502, 0]
drag, startPoint x: 142, startPoint y: 252, endPoint x: 150, endPoint y: 261, distance: 12.5
click at [144, 254] on span "Relatórios de vendas" at bounding box center [103, 261] width 129 height 20
select select "ALL"
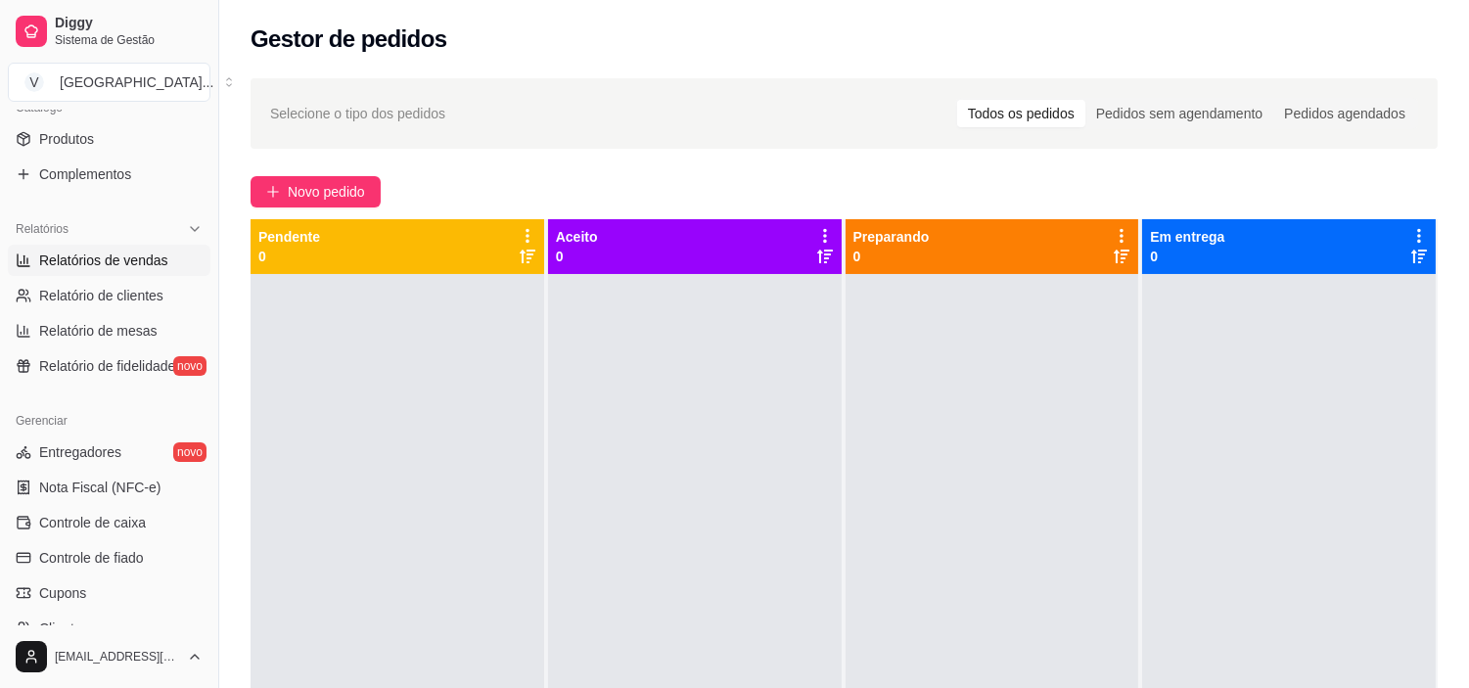
select select "0"
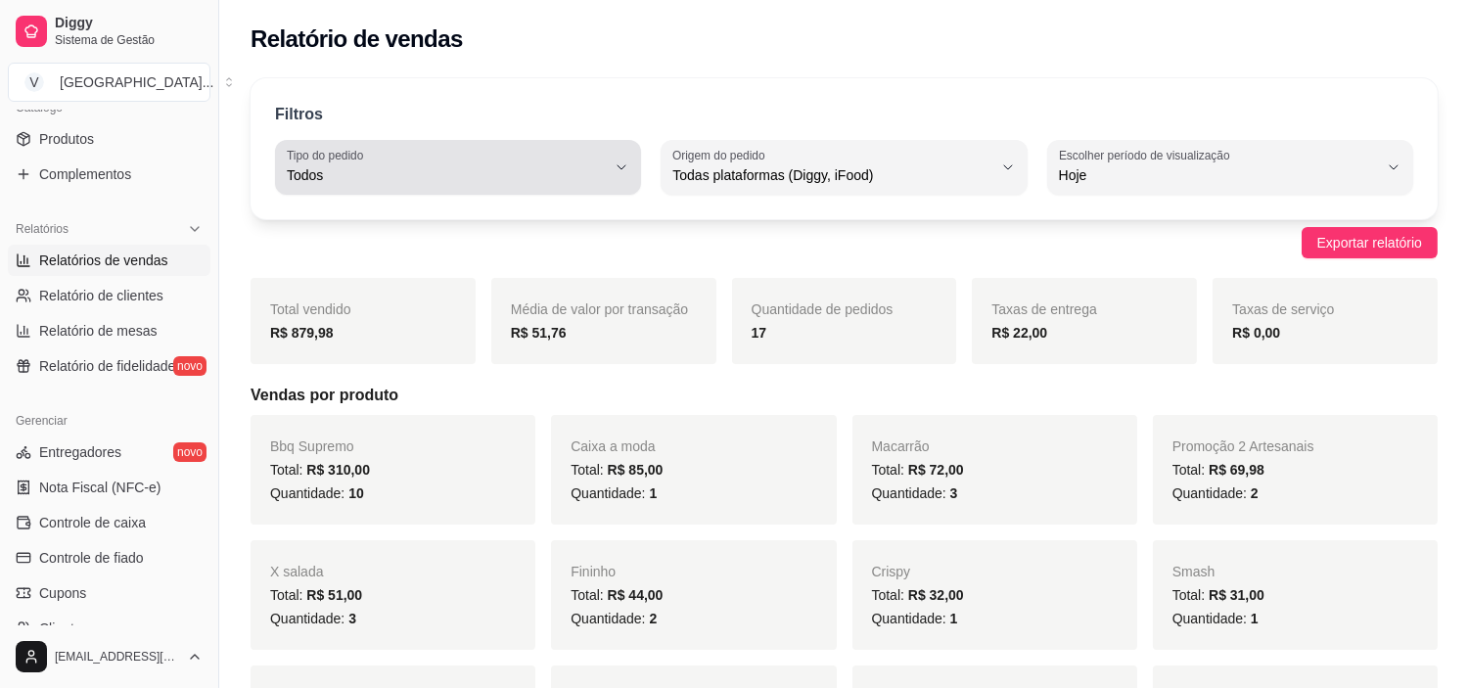
click at [540, 148] on div "Todos" at bounding box center [446, 167] width 319 height 39
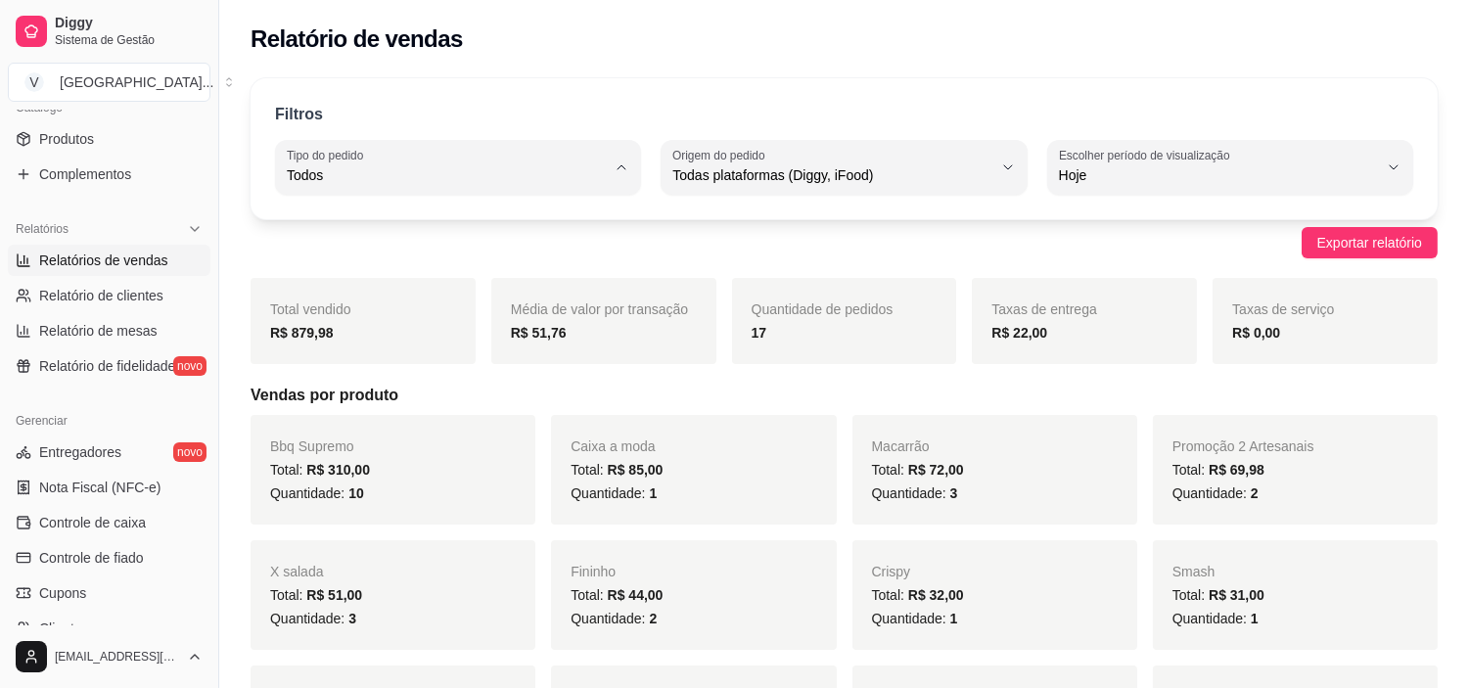
click at [338, 257] on span "Entrega" at bounding box center [449, 254] width 302 height 19
type input "DELIVERY"
select select "DELIVERY"
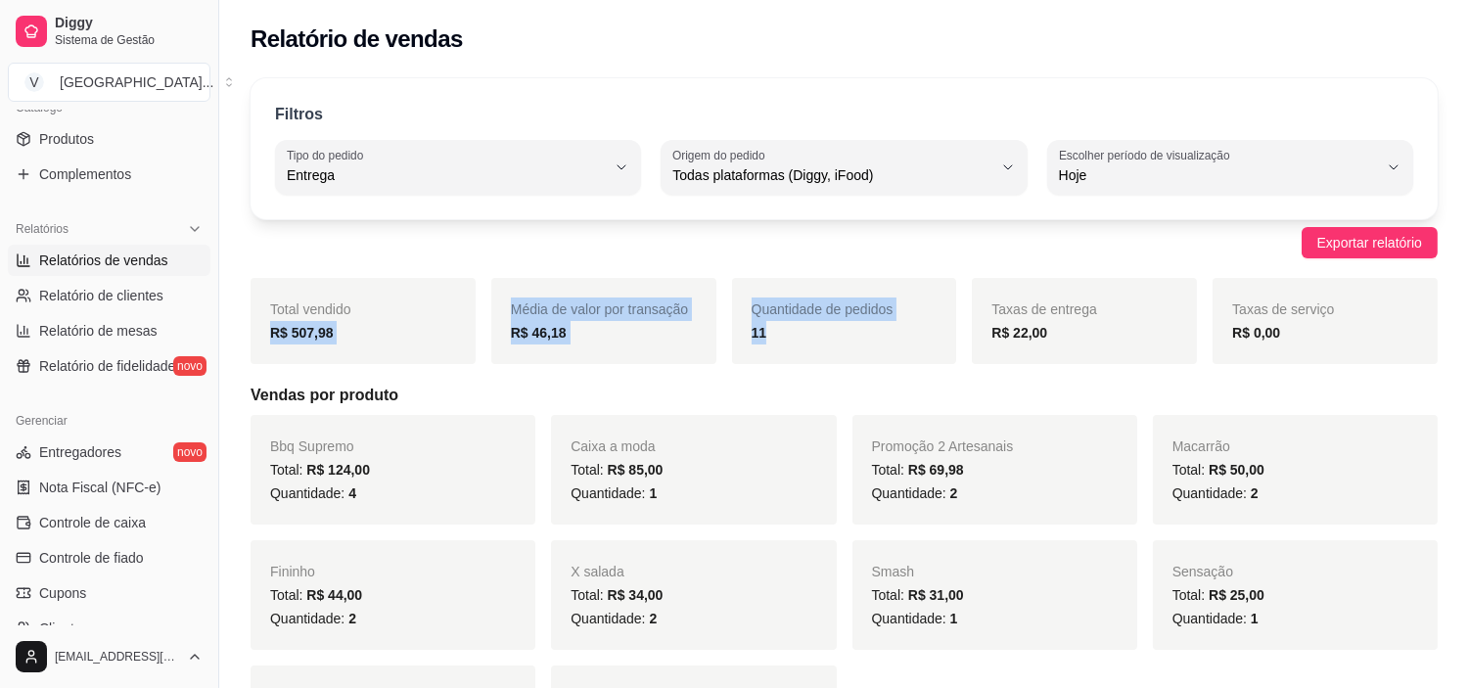
drag, startPoint x: 819, startPoint y: 323, endPoint x: 246, endPoint y: 357, distance: 574.5
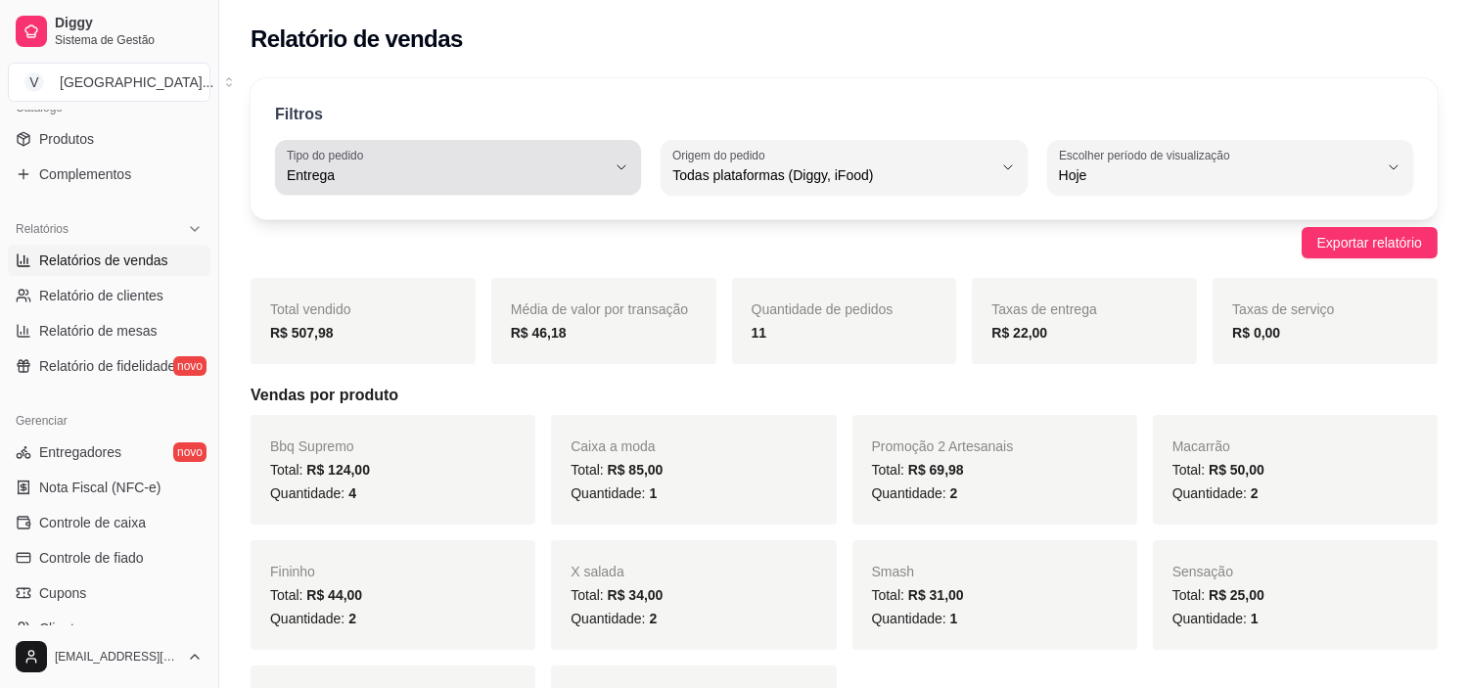
click at [340, 151] on label "Tipo do pedido" at bounding box center [328, 155] width 83 height 17
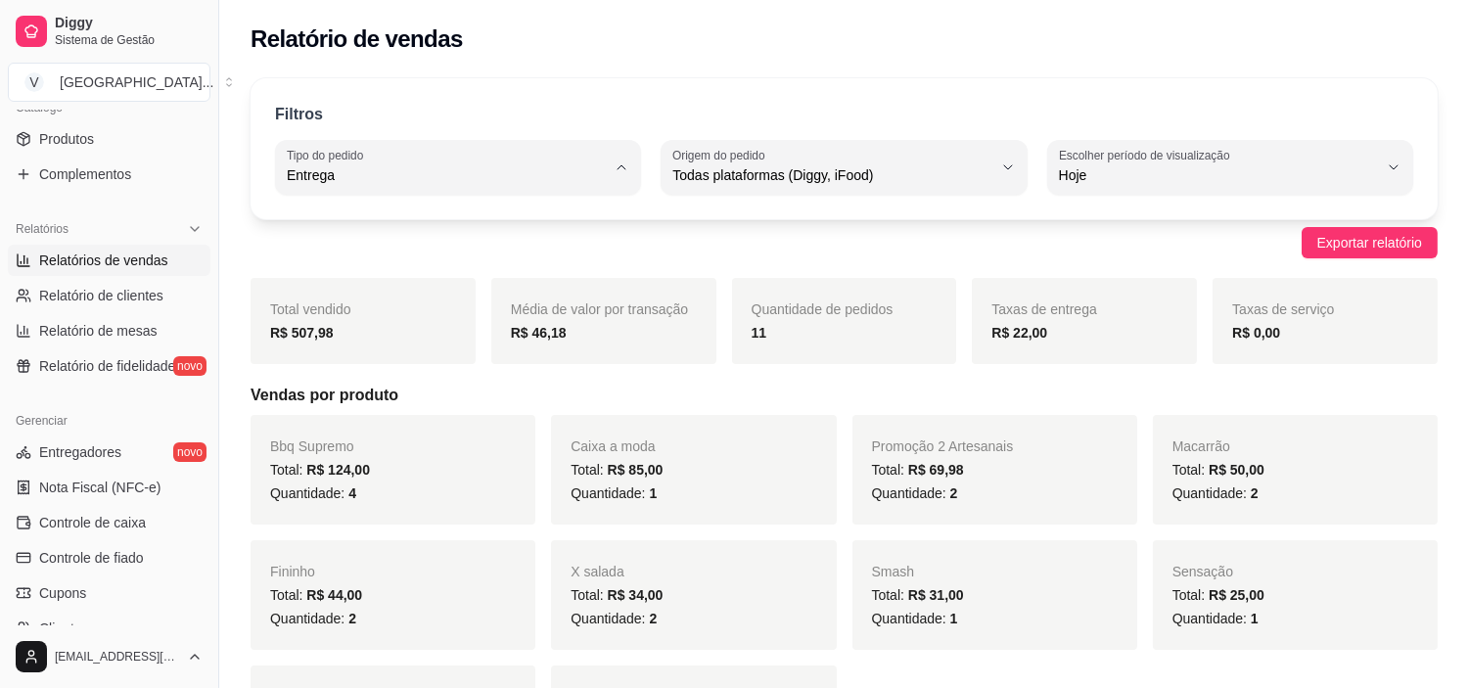
click at [325, 219] on span "Todos" at bounding box center [449, 221] width 302 height 19
type input "ALL"
select select "ALL"
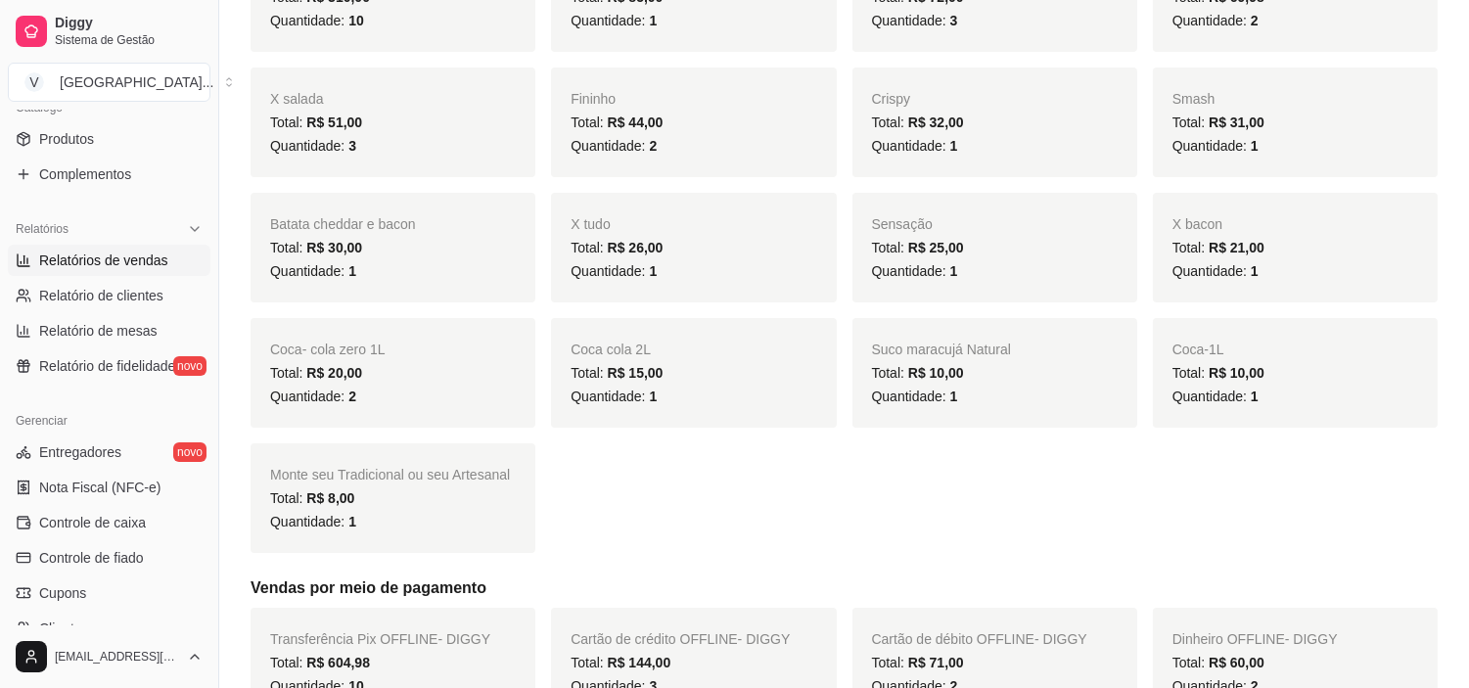
scroll to position [435, 0]
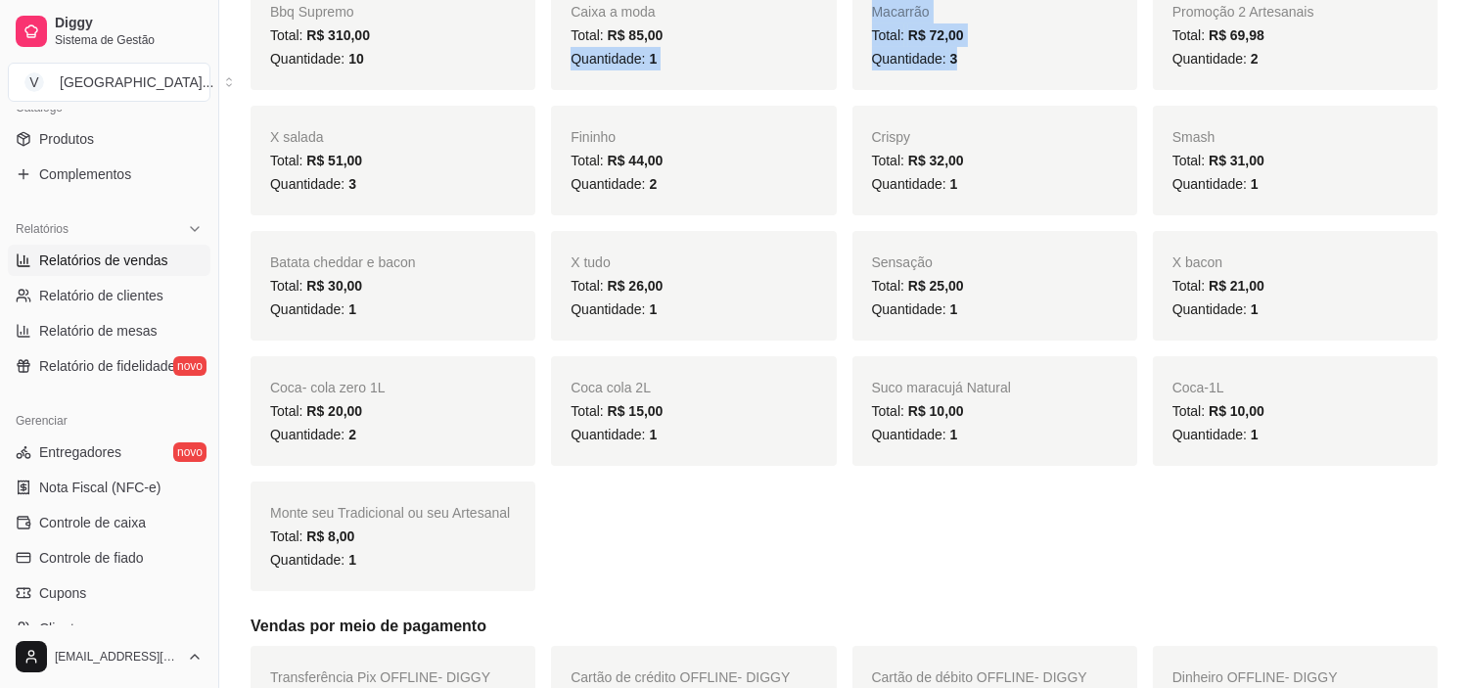
drag, startPoint x: 962, startPoint y: 61, endPoint x: 817, endPoint y: 23, distance: 149.5
click at [817, 23] on div "Bbq Supremo Total: R$ 310,00 Quantidade: 10 Caixa a moda Total: R$ 85,00 Quanti…" at bounding box center [844, 285] width 1187 height 611
click at [1120, 501] on div "Bbq Supremo Total: R$ 310,00 Quantidade: 10 Caixa a moda Total: R$ 85,00 Quanti…" at bounding box center [844, 285] width 1187 height 611
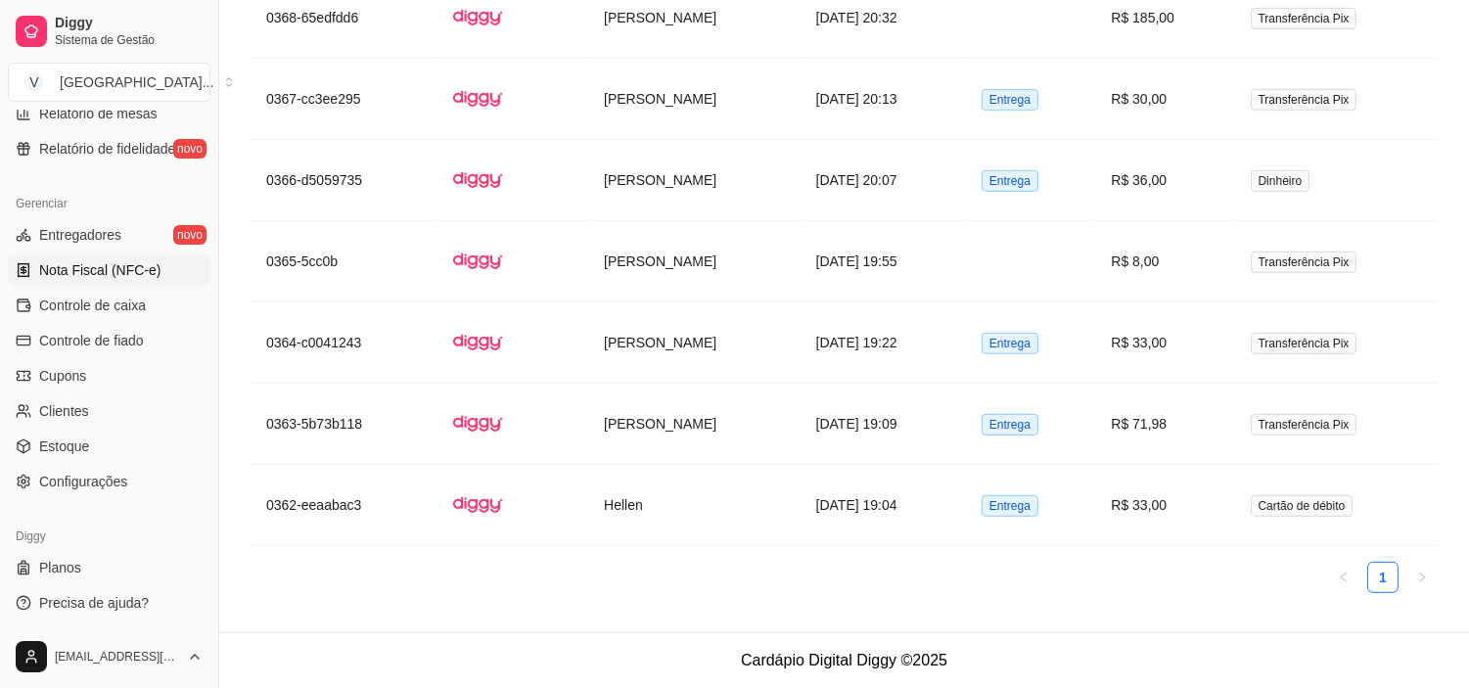
scroll to position [611, 0]
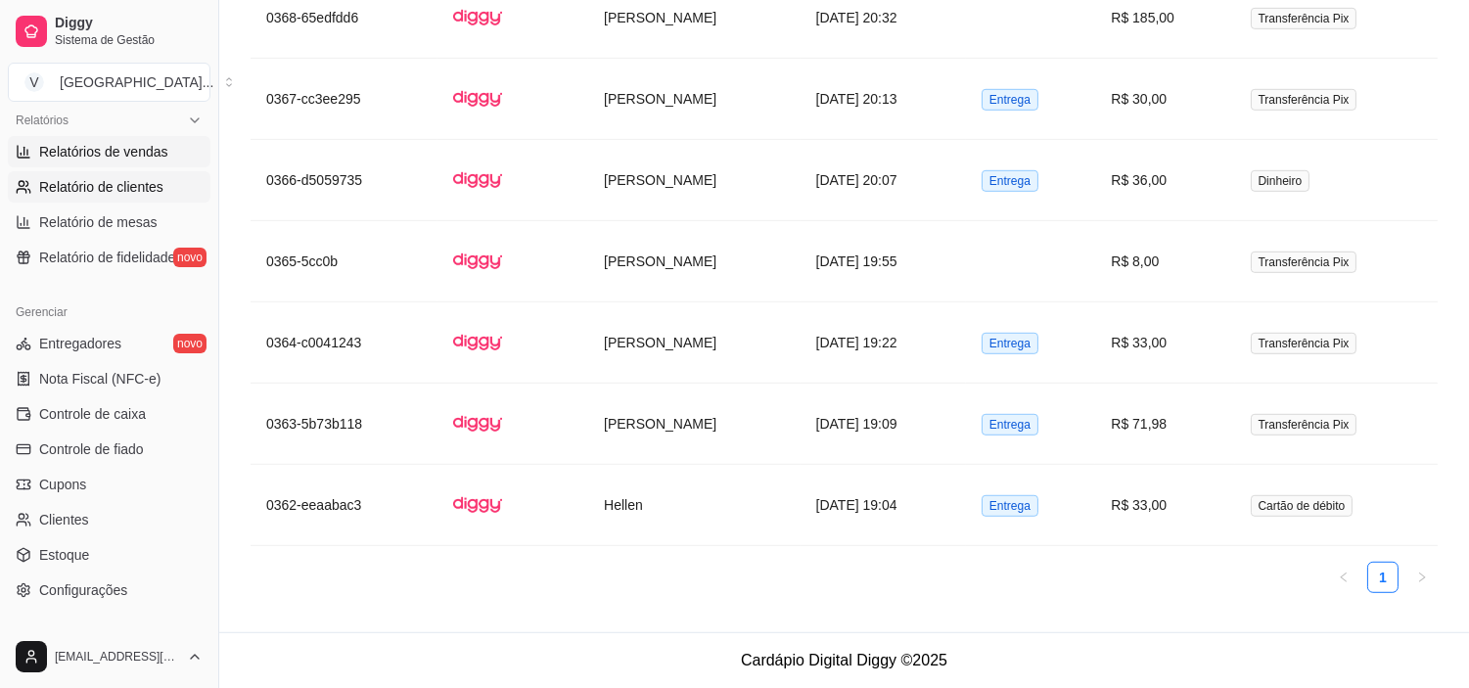
click at [122, 191] on span "Relatório de clientes" at bounding box center [101, 187] width 124 height 20
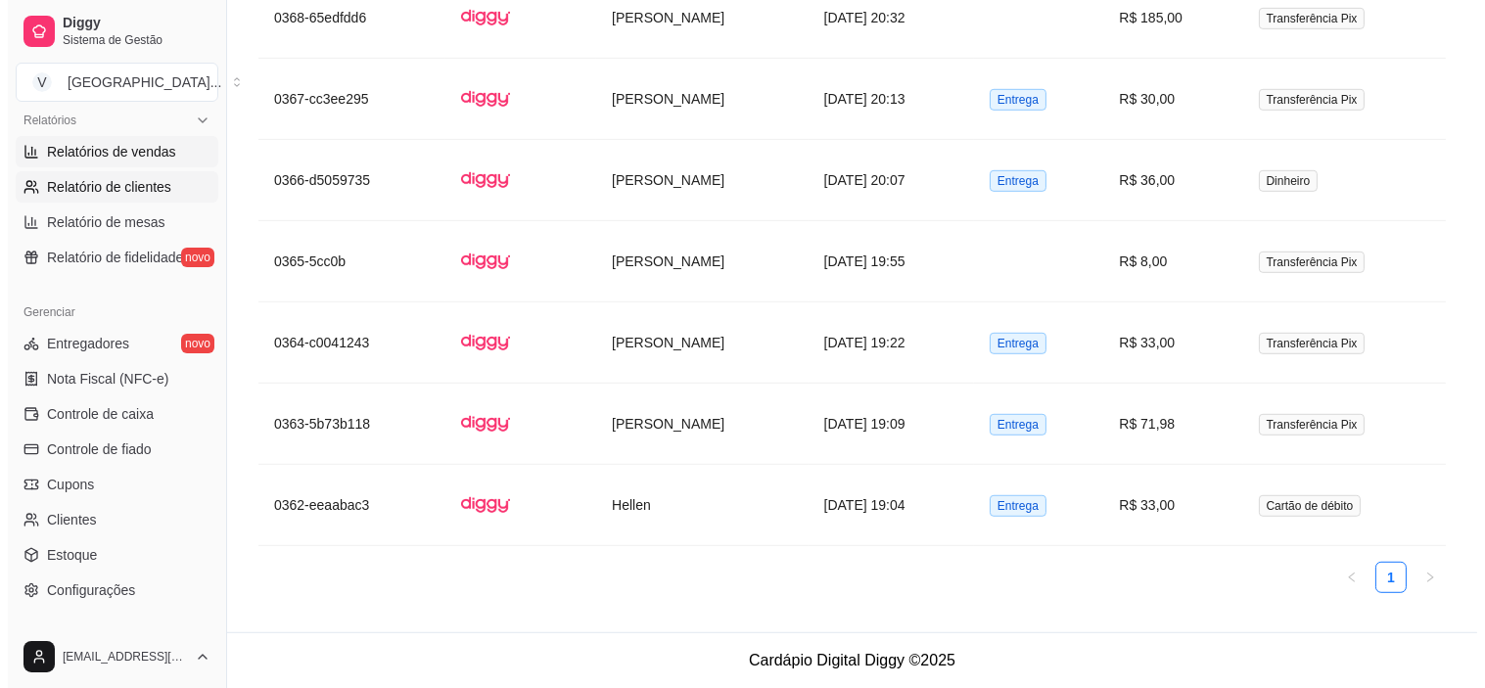
select select "30"
select select "HIGHEST_TOTAL_SPENT_WITH_ORDERS"
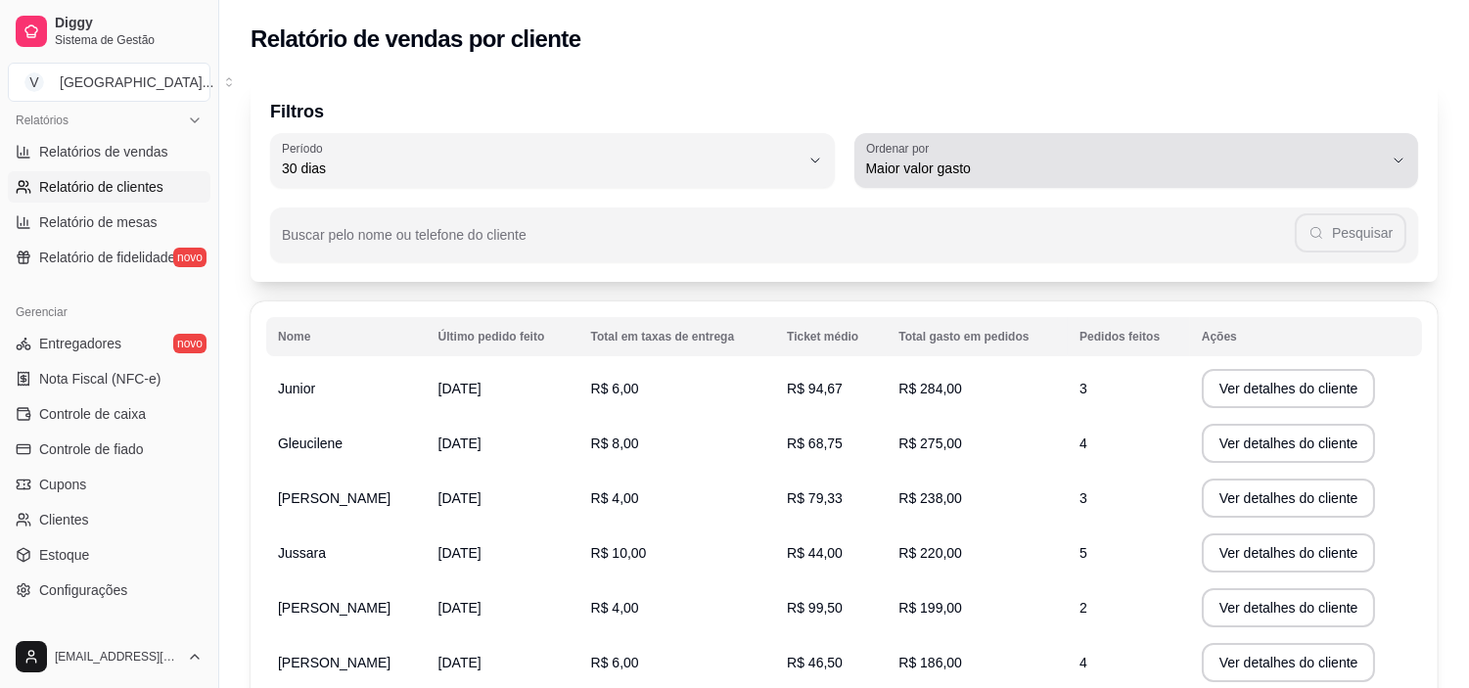
click at [1381, 150] on div "Maior valor gasto" at bounding box center [1125, 160] width 518 height 39
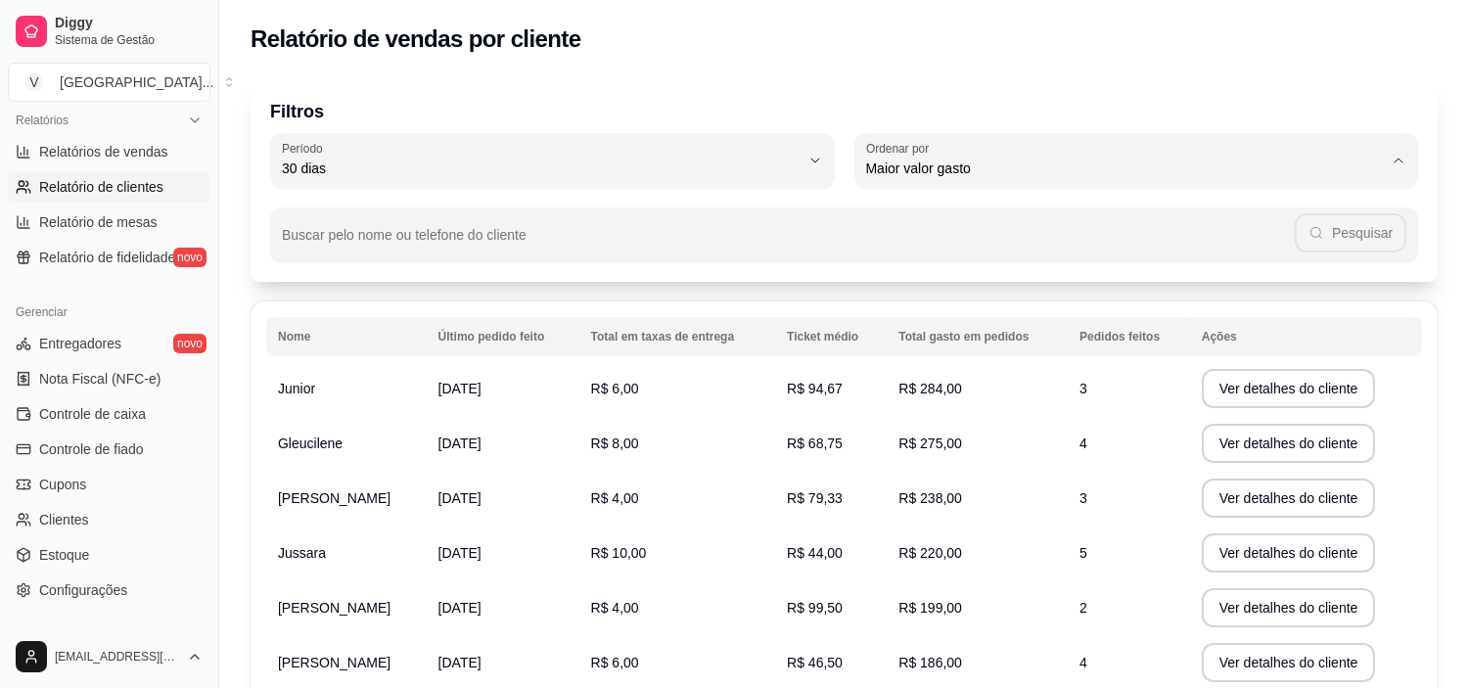
click at [942, 212] on span "Maior número de pedidos" at bounding box center [1126, 214] width 493 height 19
type input "HIGHEST_ORDER_COUNT"
select select "HIGHEST_ORDER_COUNT"
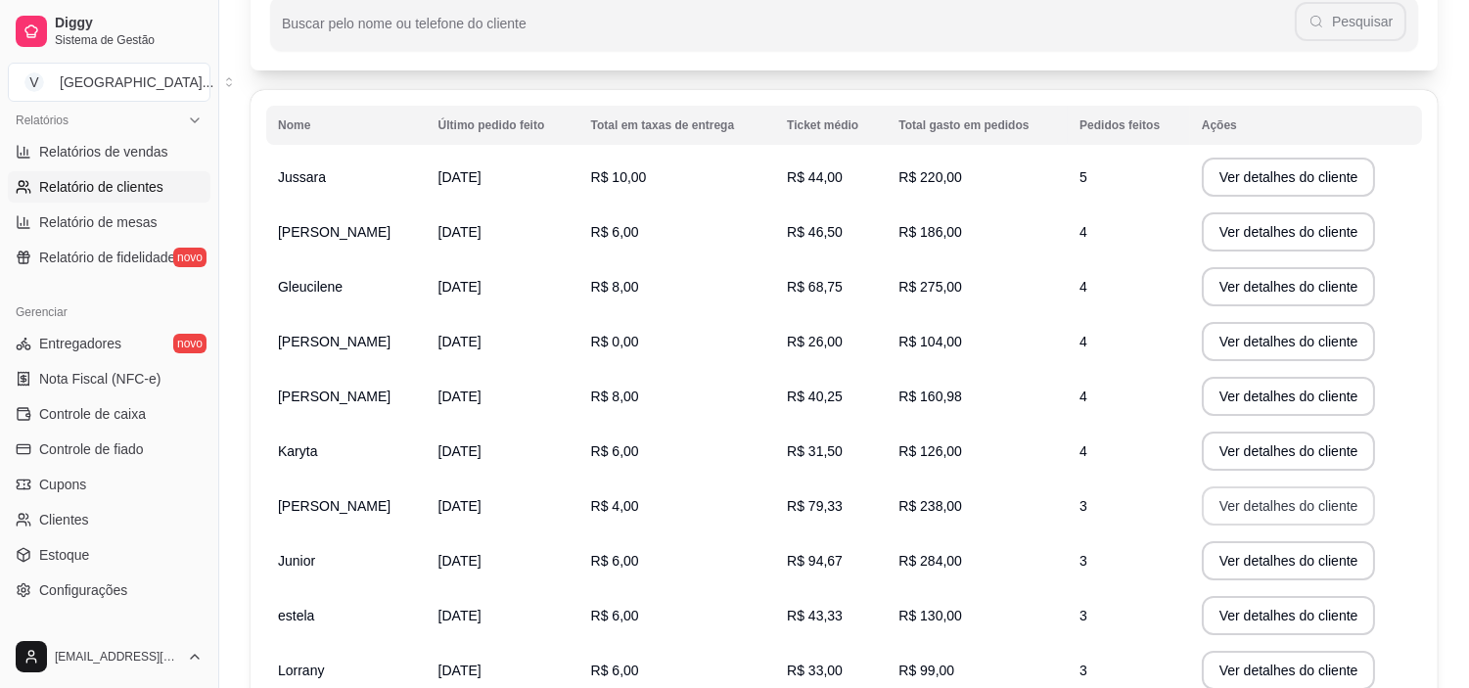
scroll to position [366, 0]
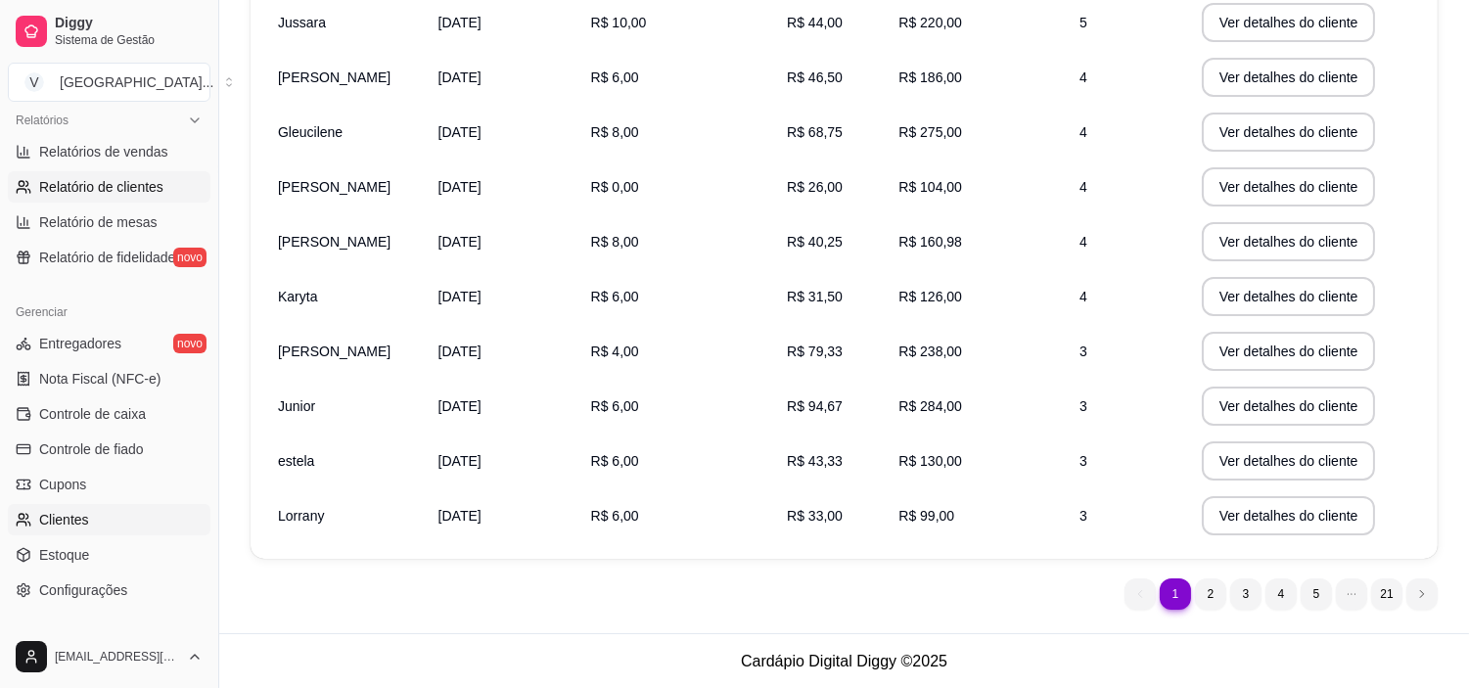
click at [105, 515] on link "Clientes" at bounding box center [109, 519] width 203 height 31
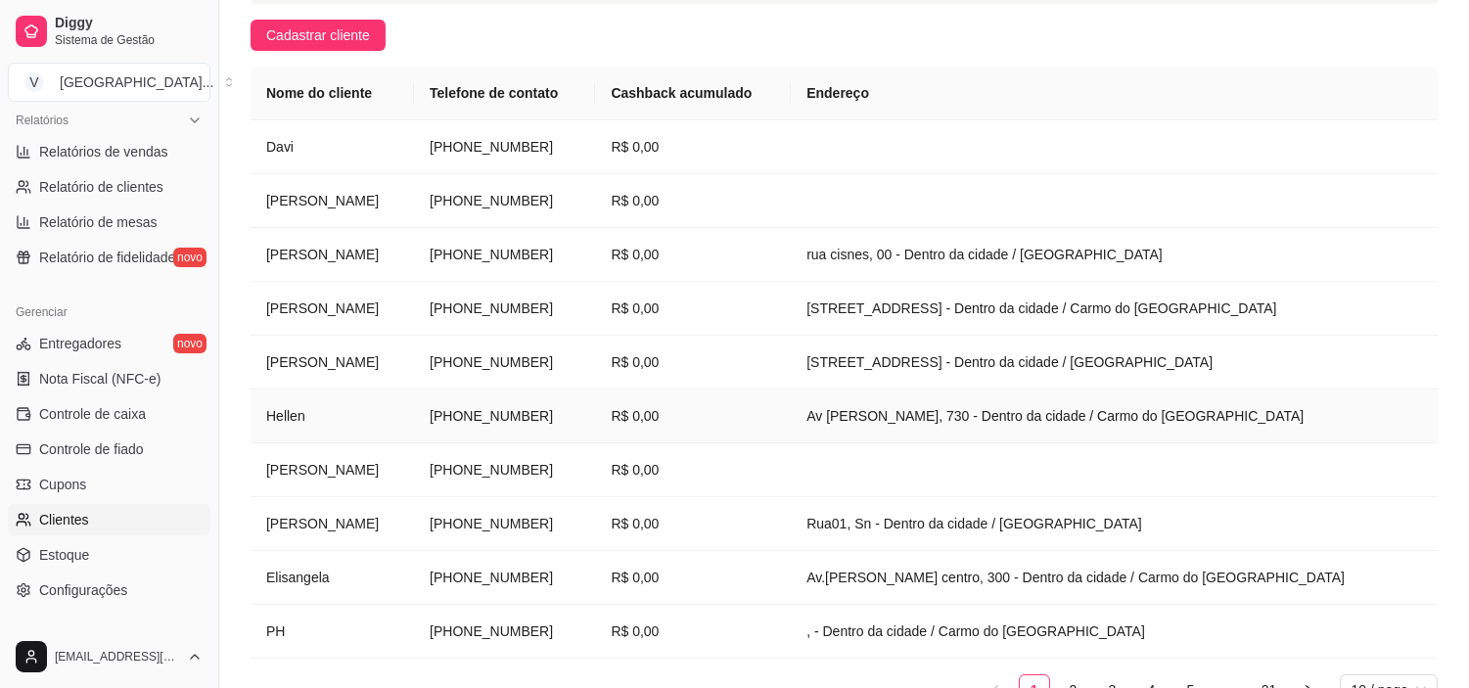
scroll to position [169, 0]
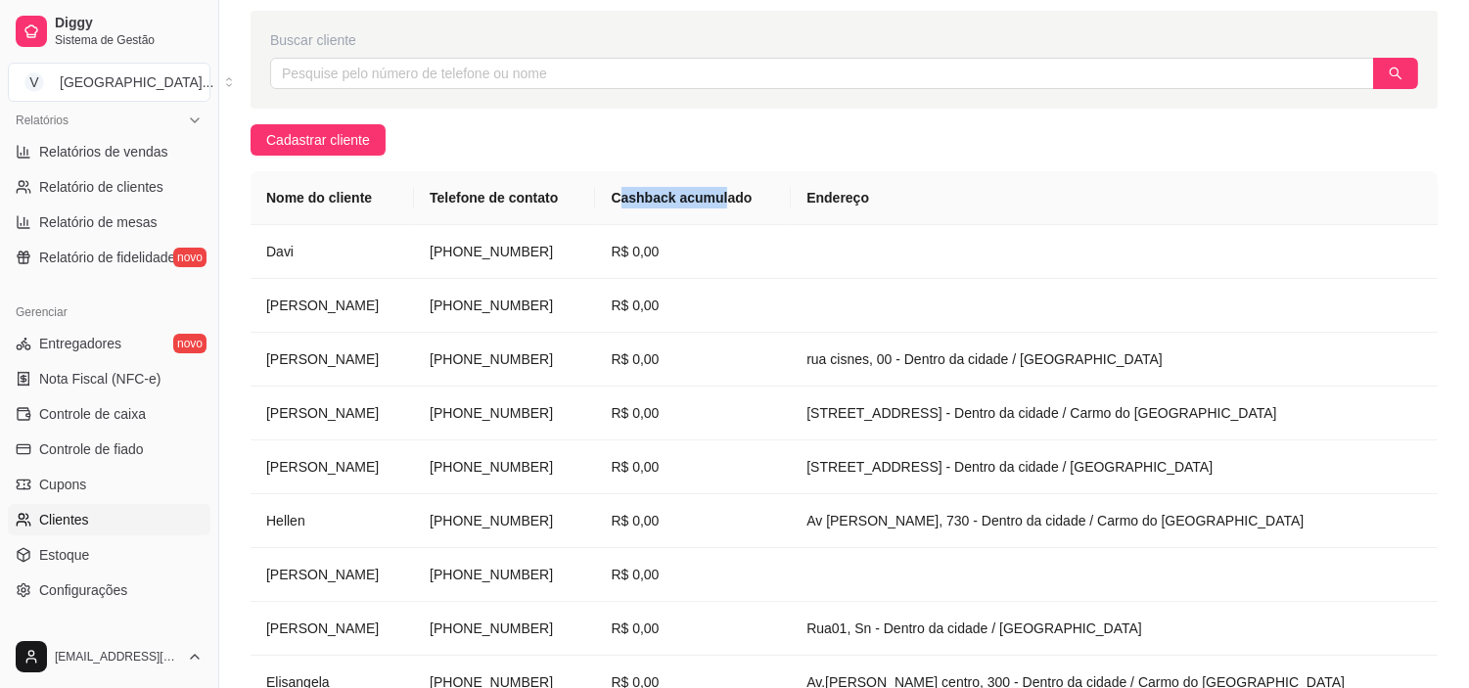
drag, startPoint x: 652, startPoint y: 188, endPoint x: 752, endPoint y: 192, distance: 99.9
click at [752, 192] on th "Cashback acumulado" at bounding box center [693, 198] width 196 height 54
click at [1012, 131] on div "Pagamento fiado O método de pagamento fiado está atualmente desativado. Clique …" at bounding box center [844, 373] width 1250 height 952
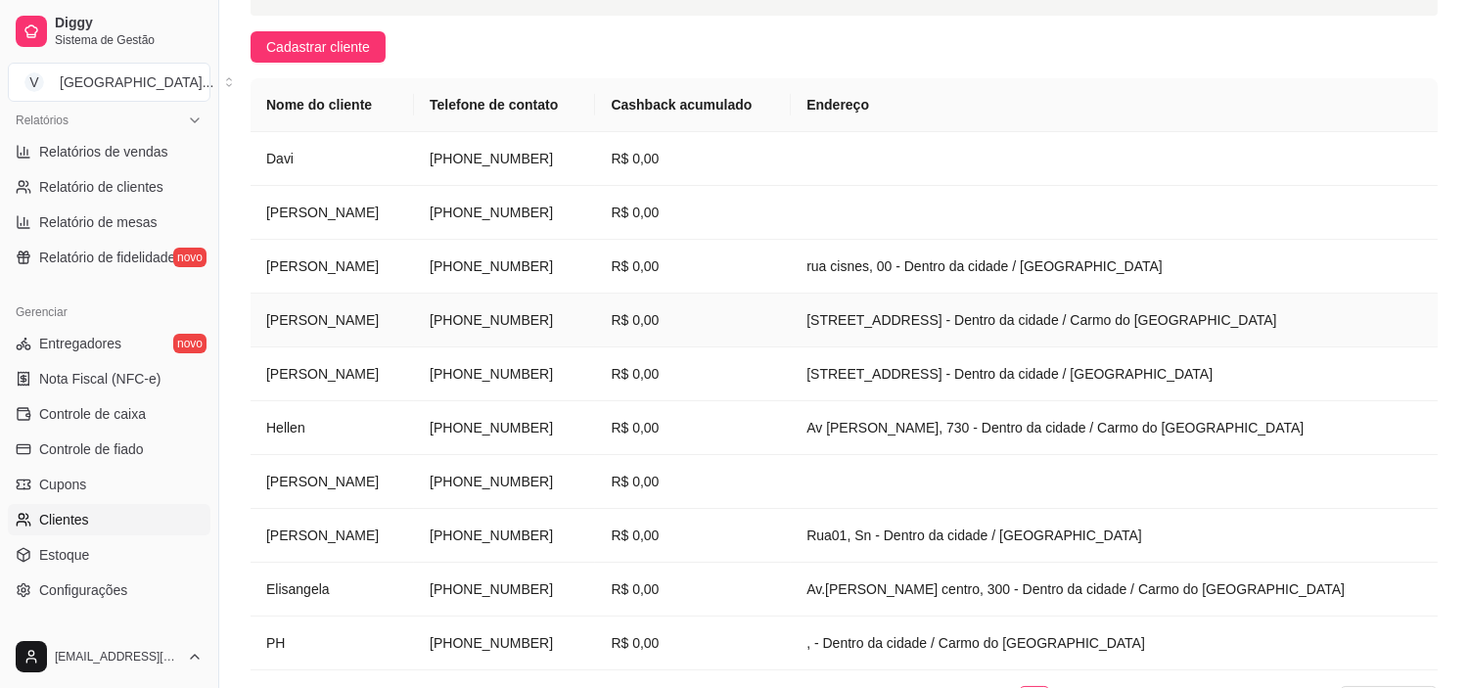
scroll to position [387, 0]
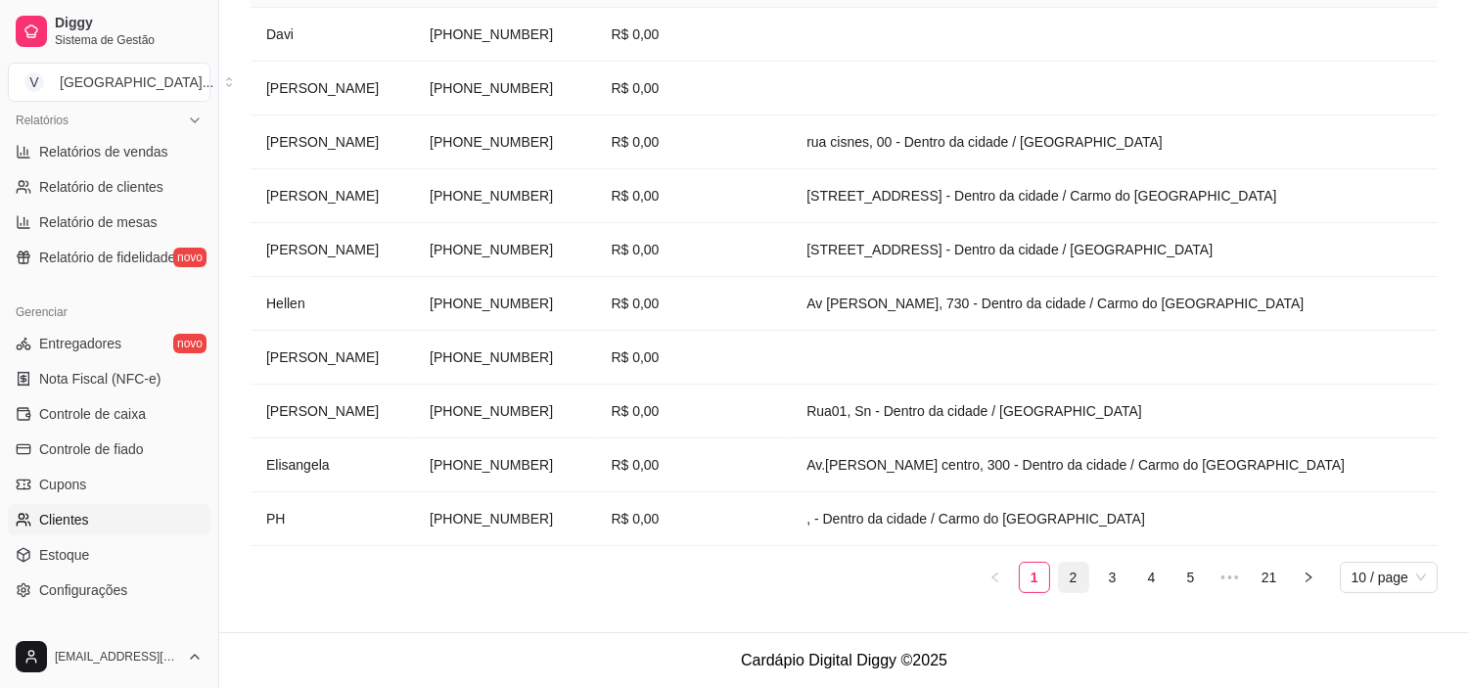
click at [1083, 578] on link "2" at bounding box center [1073, 577] width 29 height 29
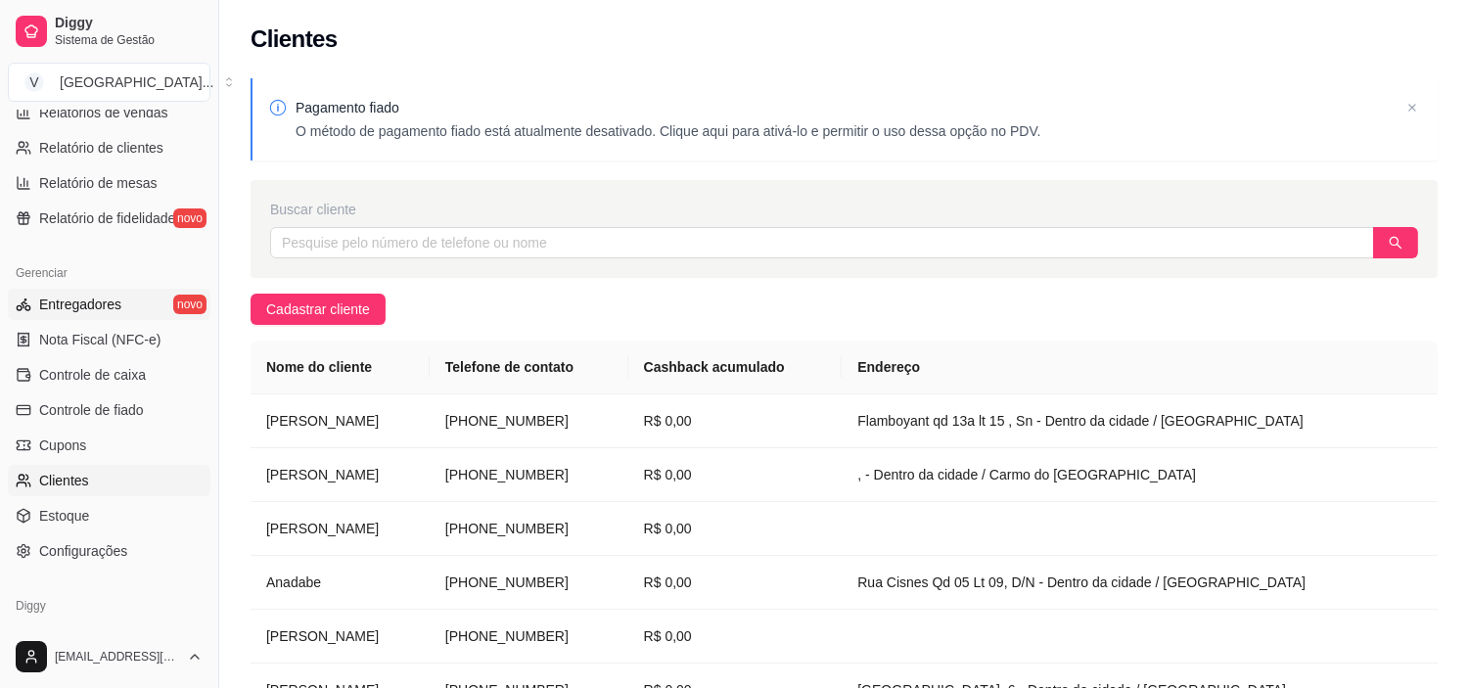
scroll to position [611, 0]
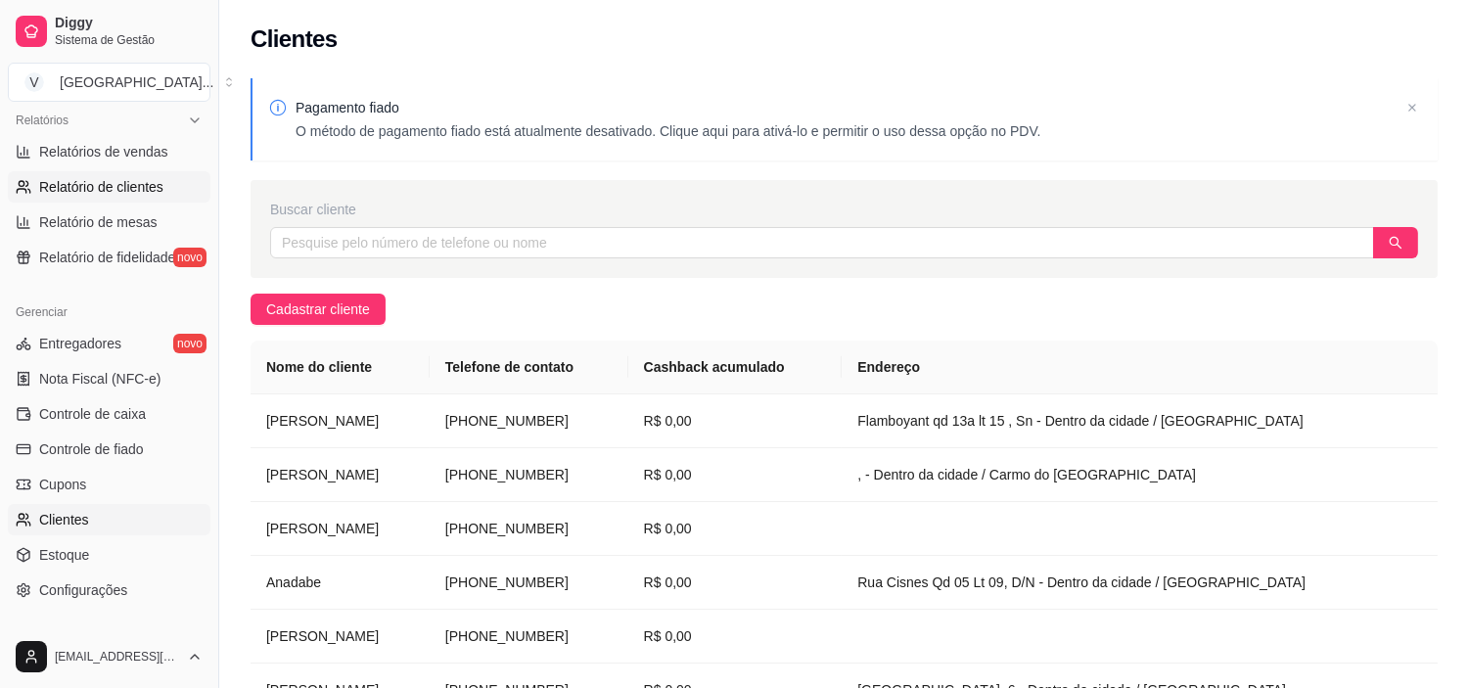
click at [110, 198] on link "Relatório de clientes" at bounding box center [109, 186] width 203 height 31
select select "30"
select select "HIGHEST_TOTAL_SPENT_WITH_ORDERS"
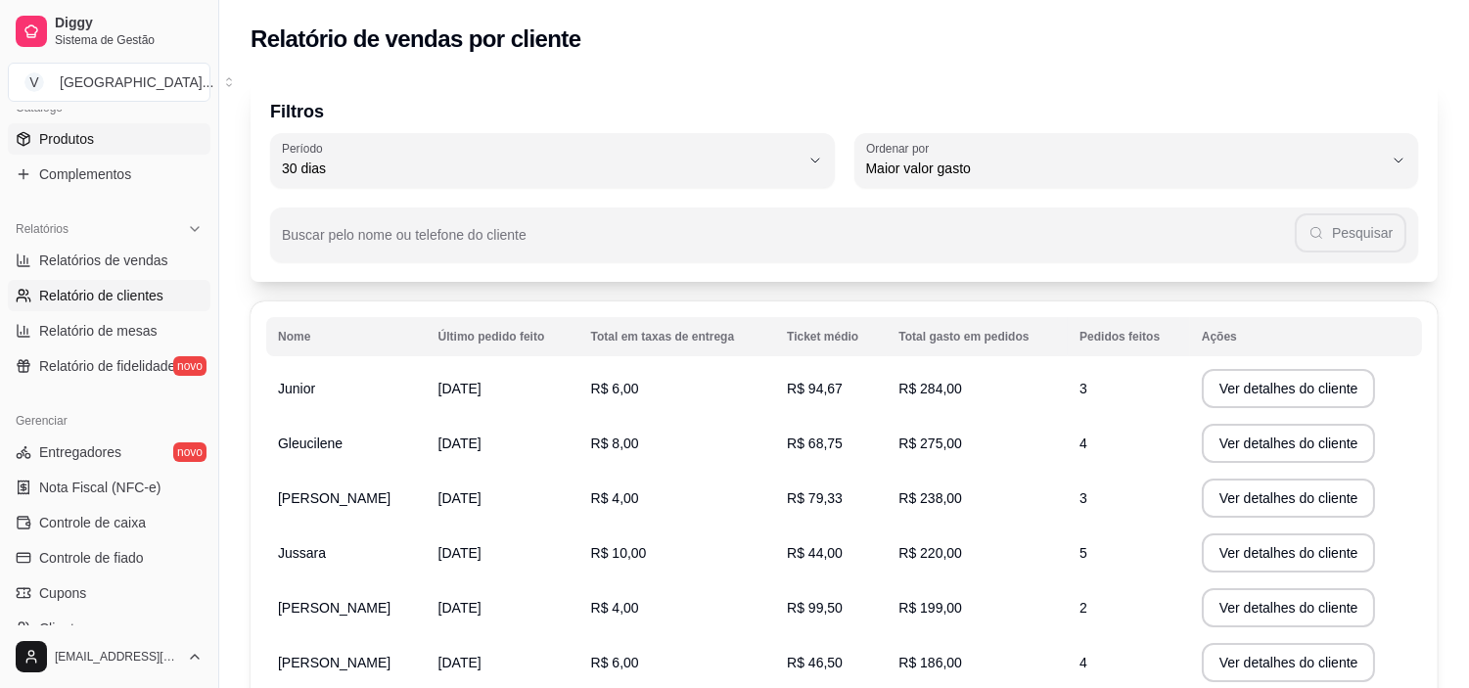
scroll to position [393, 0]
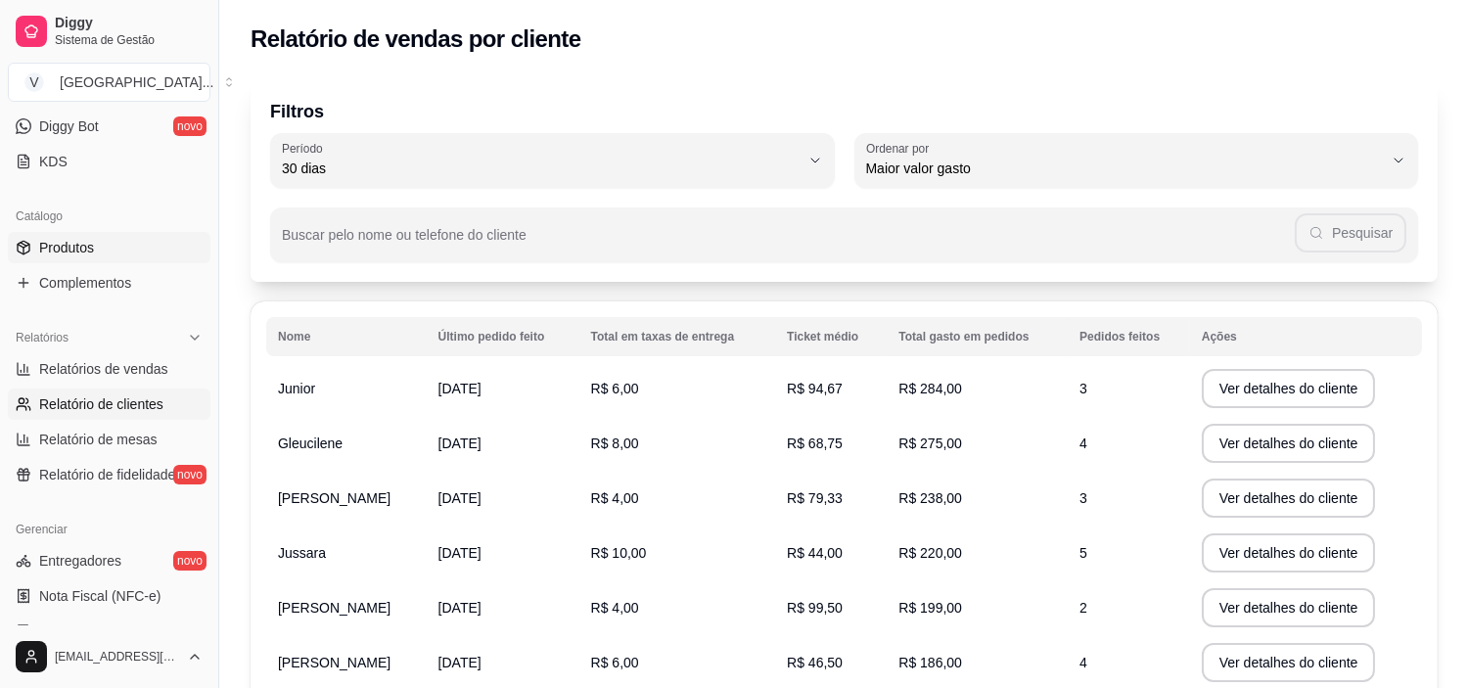
click at [91, 251] on span "Produtos" at bounding box center [66, 248] width 55 height 20
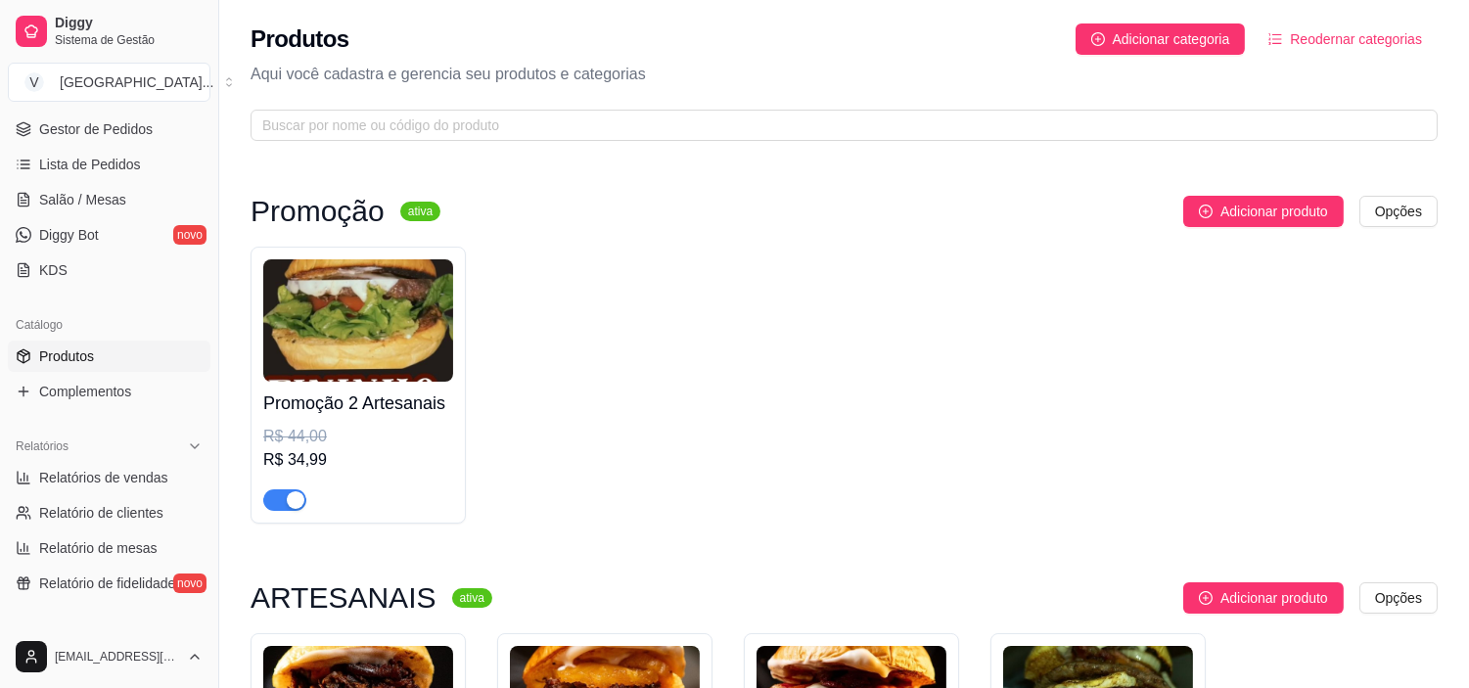
scroll to position [176, 0]
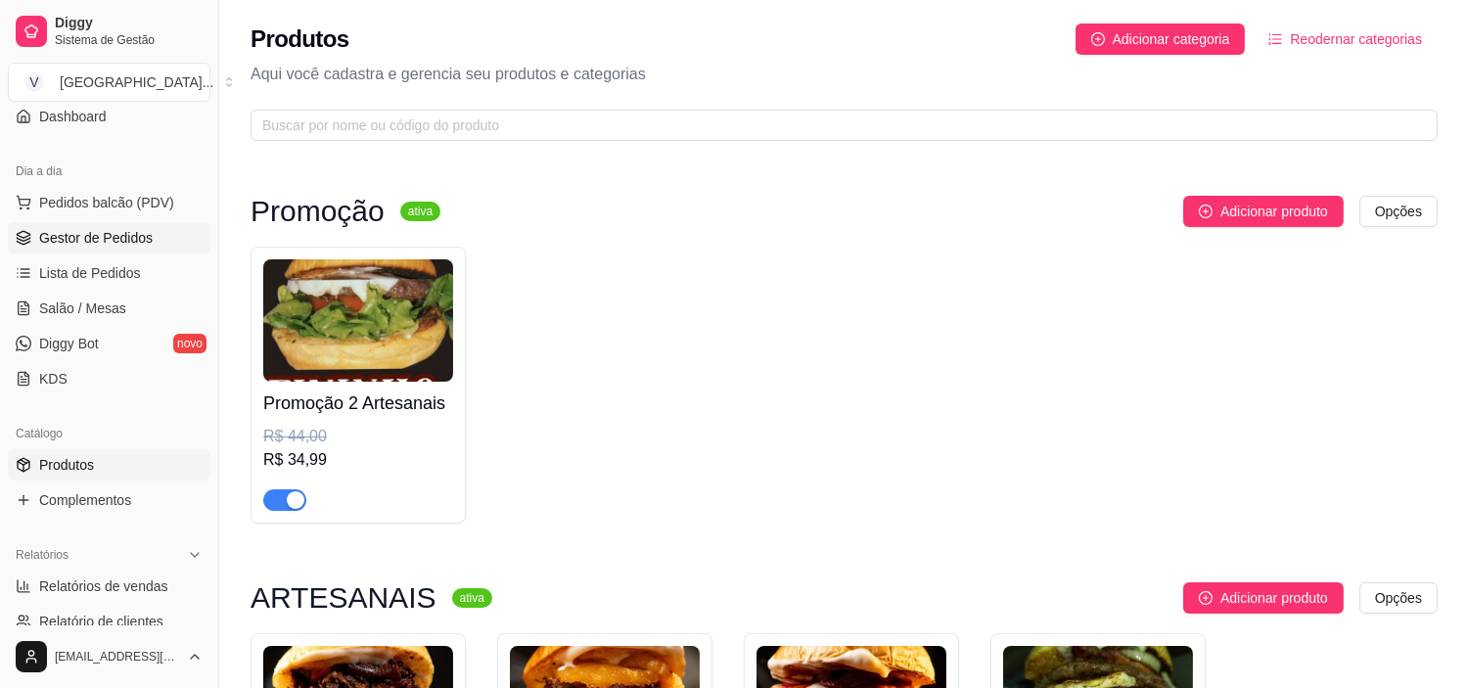
click at [147, 238] on span "Gestor de Pedidos" at bounding box center [96, 238] width 114 height 20
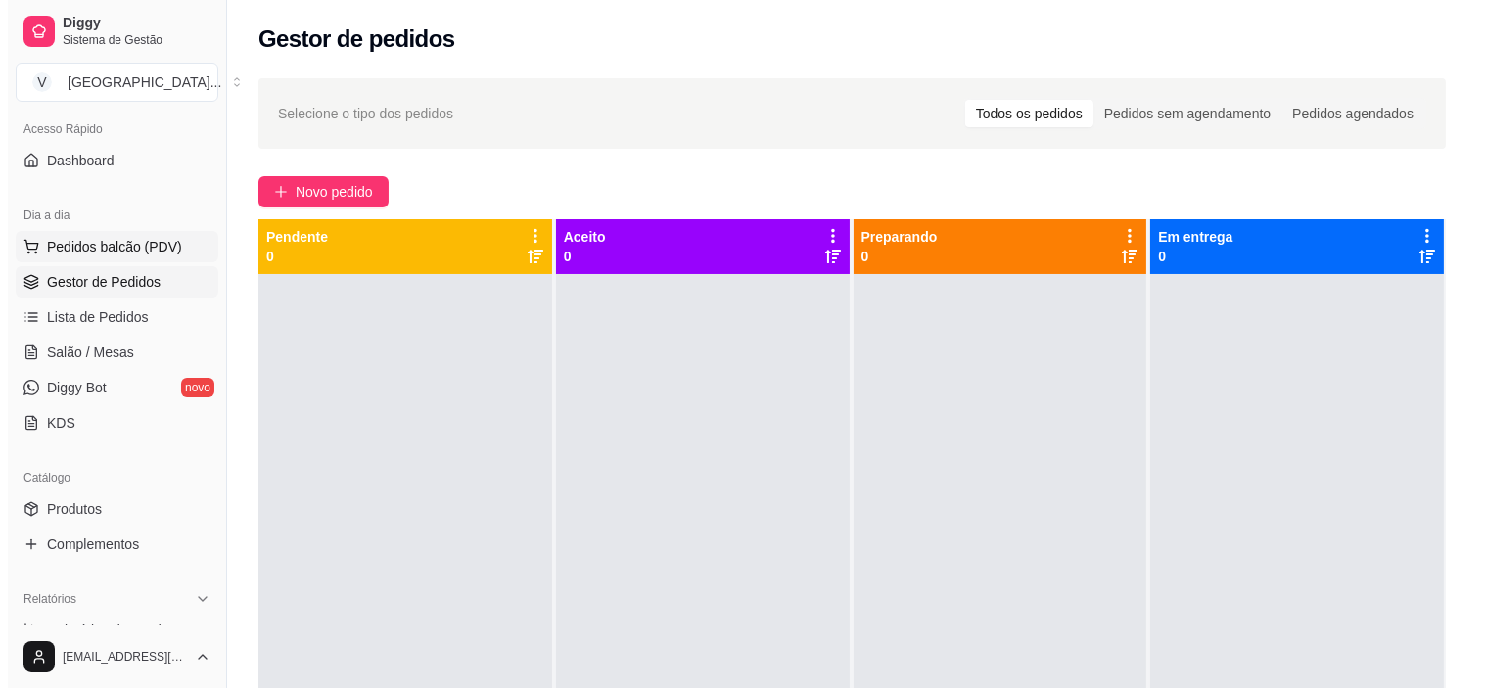
scroll to position [67, 0]
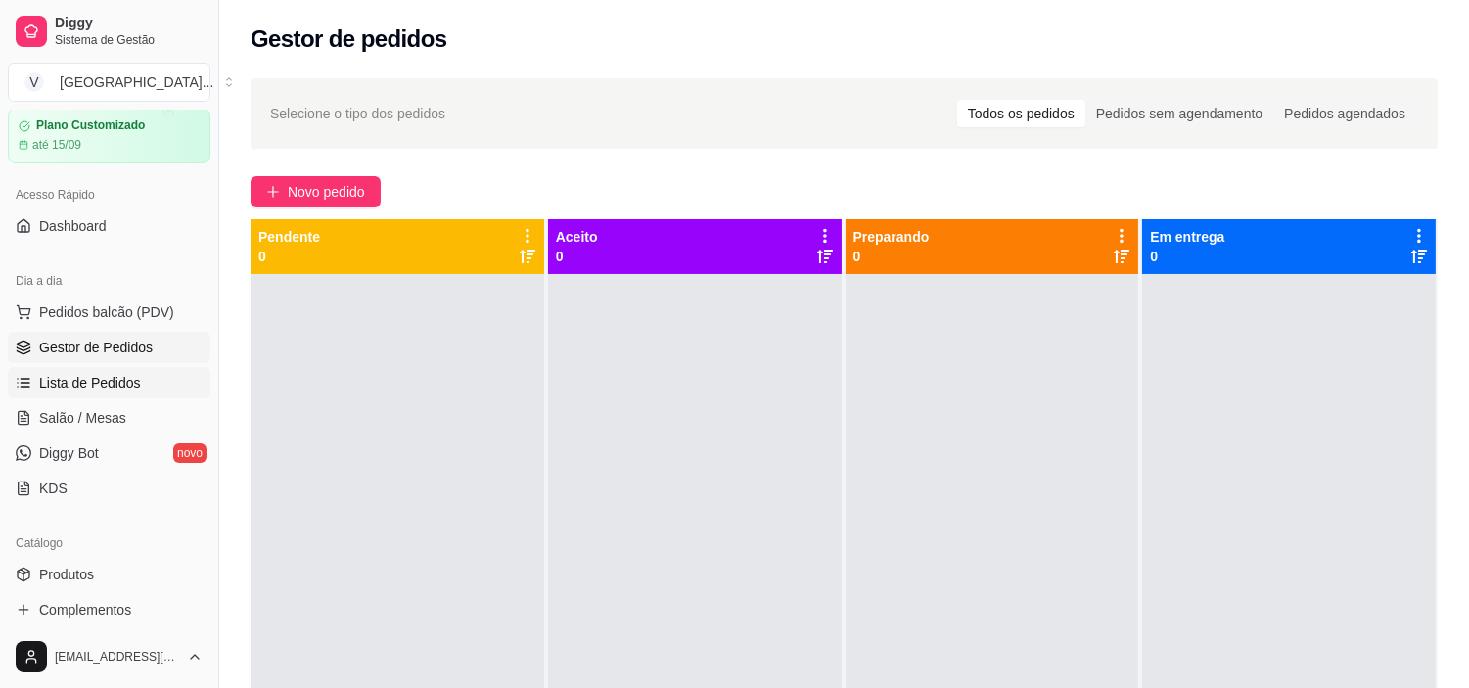
click at [117, 374] on span "Lista de Pedidos" at bounding box center [90, 383] width 102 height 20
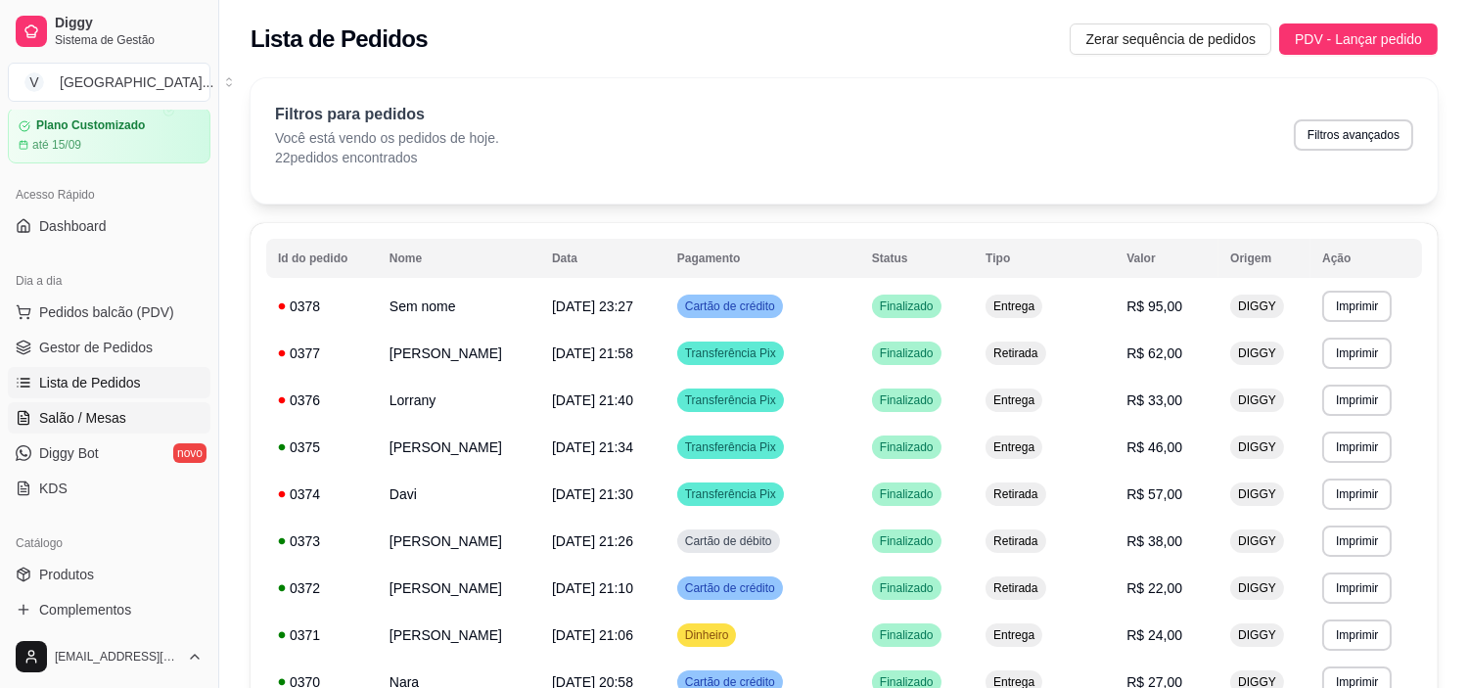
click at [115, 404] on link "Salão / Mesas" at bounding box center [109, 417] width 203 height 31
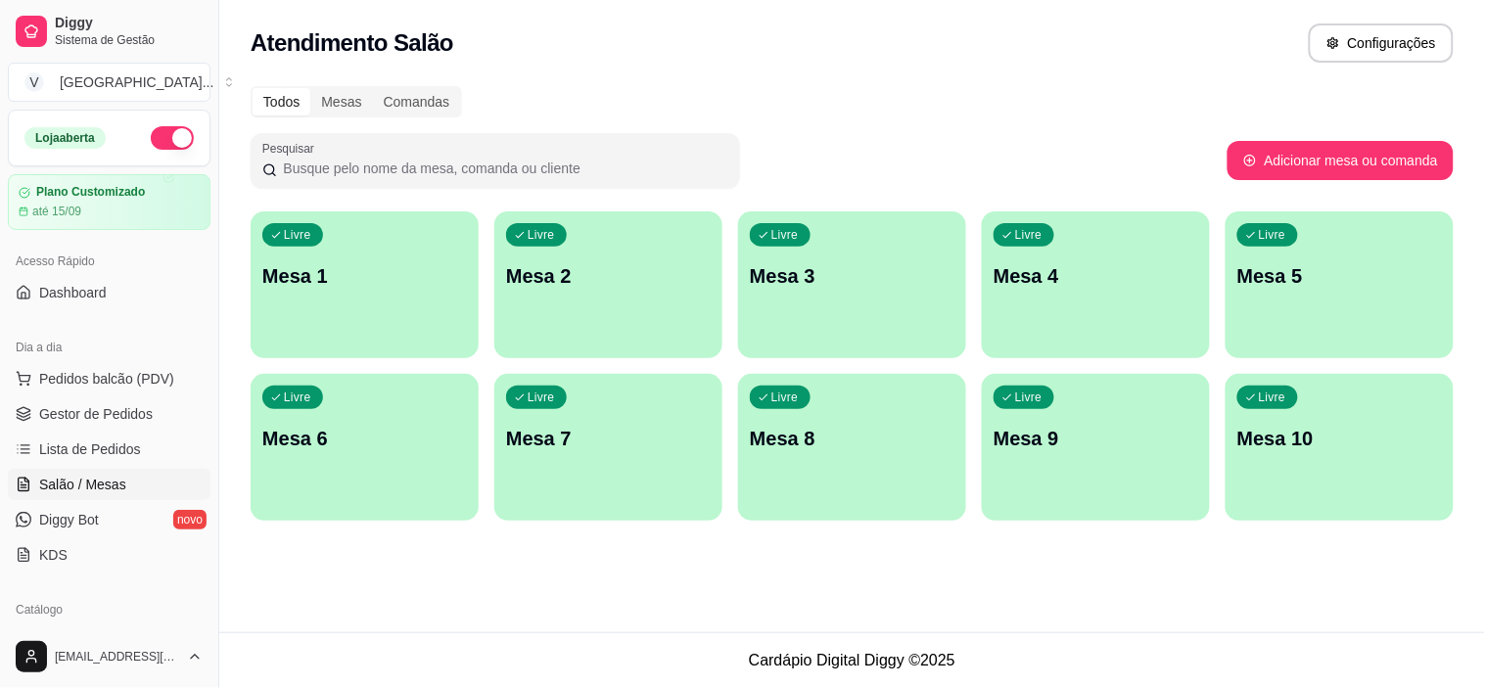
click at [130, 308] on div "Acesso Rápido Dashboard" at bounding box center [109, 277] width 218 height 78
click at [130, 292] on link "Dashboard" at bounding box center [109, 292] width 203 height 31
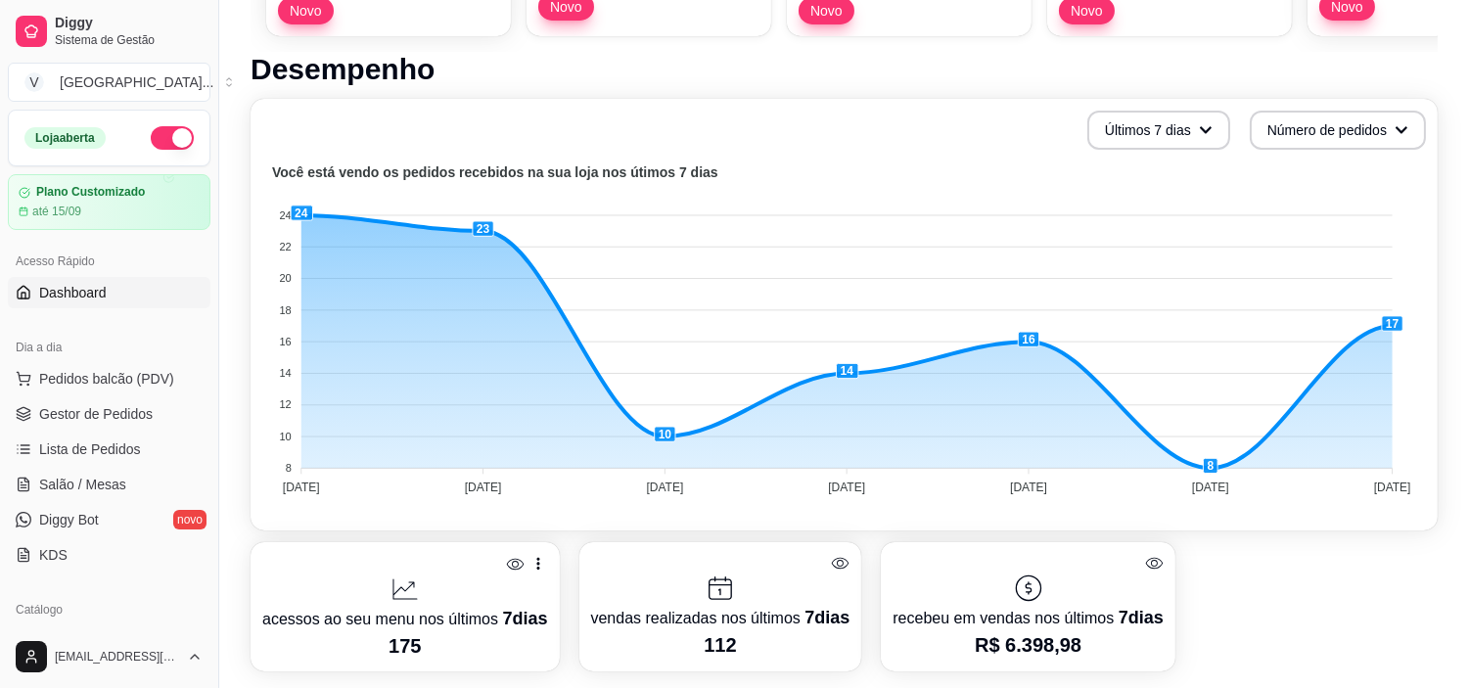
scroll to position [435, 0]
